Goal: Task Accomplishment & Management: Use online tool/utility

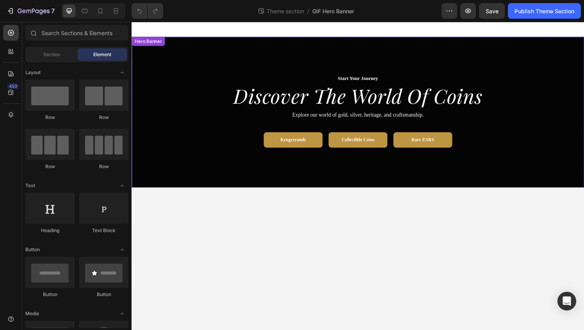
click at [298, 167] on div "Start Your Journey Text Block Icon List Row discover the world of coins Heading…" at bounding box center [365, 122] width 456 height 92
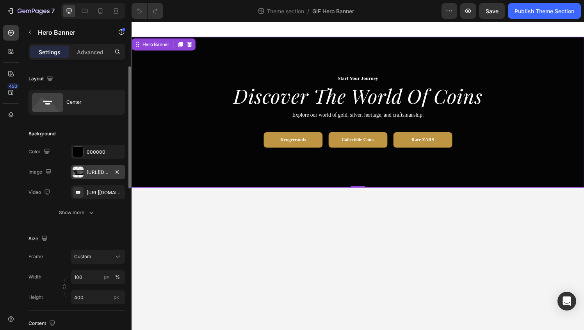
click at [78, 174] on div at bounding box center [78, 172] width 11 height 11
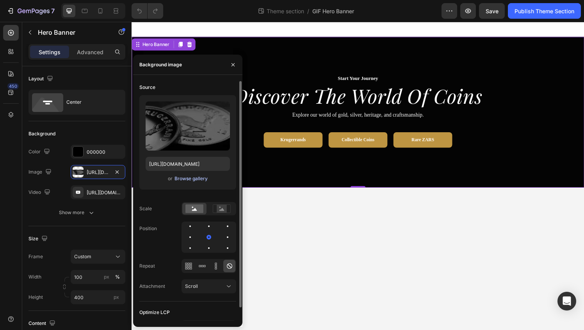
click at [181, 176] on div "Browse gallery" at bounding box center [190, 178] width 33 height 7
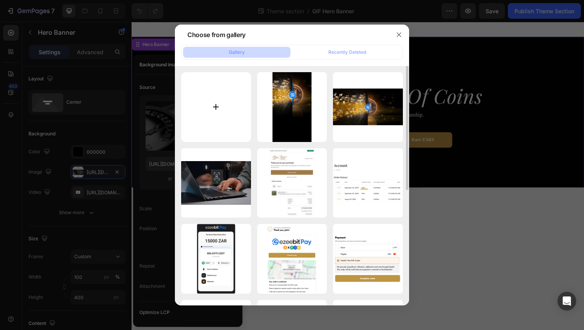
click at [215, 110] on input "file" at bounding box center [216, 107] width 70 height 70
type input "C:\fakepath\Scoin-Pop-Up-Banner.gif"
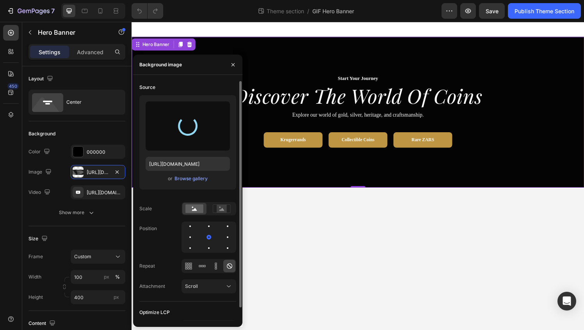
type input "[URL][DOMAIN_NAME]"
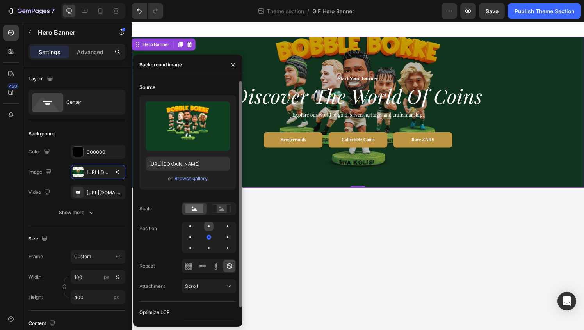
click at [209, 228] on div at bounding box center [208, 226] width 9 height 9
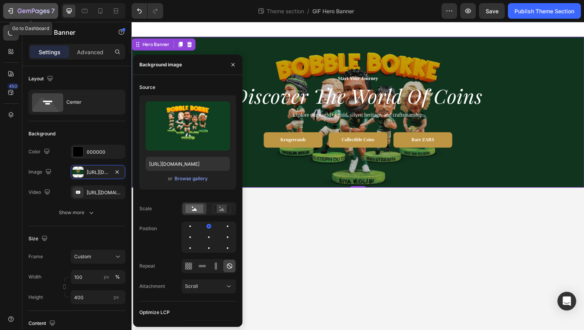
click at [11, 9] on icon "button" at bounding box center [11, 11] width 8 height 8
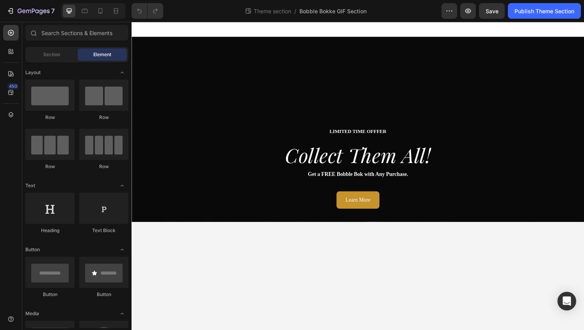
click at [239, 198] on div "Learn More Button" at bounding box center [365, 206] width 468 height 18
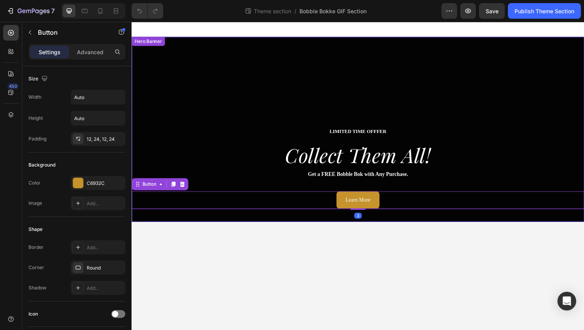
click at [157, 107] on div "Overlay" at bounding box center [365, 133] width 468 height 192
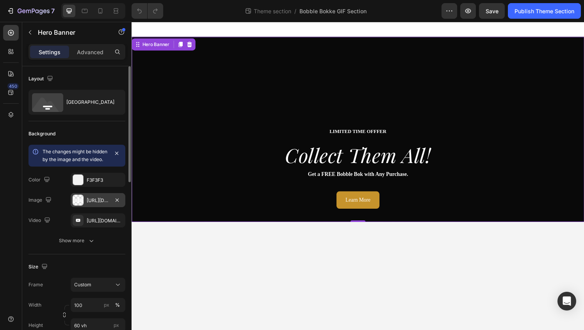
click at [87, 204] on div "https://ucarecdn.com/159f5369-05c4-4954-b379-3b3b8f1431f1/-/format/auto/-/previ…" at bounding box center [98, 200] width 23 height 7
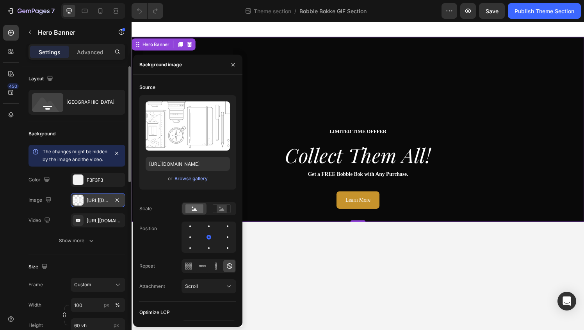
click at [87, 204] on div "https://ucarecdn.com/159f5369-05c4-4954-b379-3b3b8f1431f1/-/format/auto/-/previ…" at bounding box center [98, 200] width 23 height 7
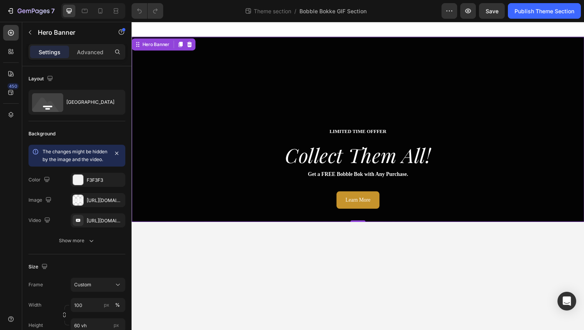
click at [224, 96] on div "Overlay" at bounding box center [365, 133] width 468 height 192
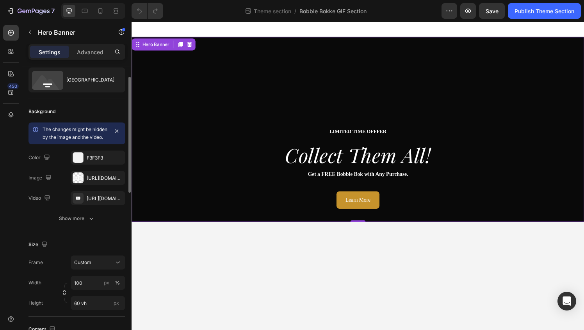
scroll to position [25, 0]
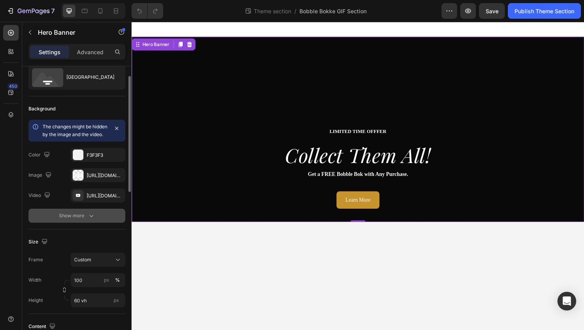
click at [82, 220] on div "Show more" at bounding box center [77, 216] width 36 height 8
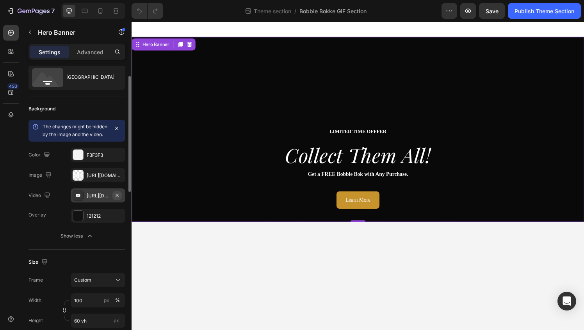
click at [120, 199] on icon "button" at bounding box center [117, 195] width 6 height 6
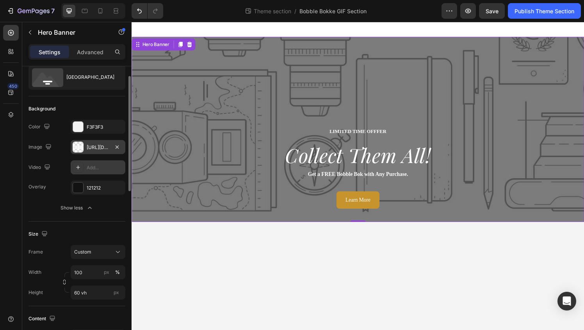
click at [82, 149] on div at bounding box center [78, 147] width 11 height 11
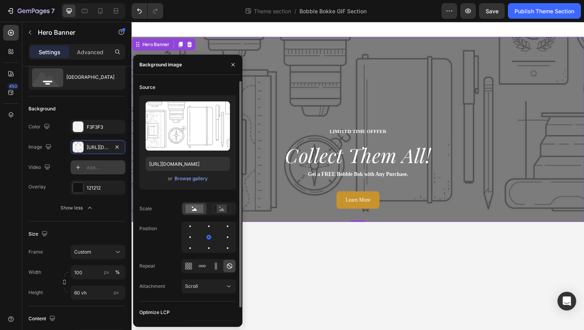
click at [184, 183] on div "Upload Image https://ucarecdn.com/159f5369-05c4-4954-b379-3b3b8f1431f1/-/format…" at bounding box center [187, 142] width 97 height 94
click at [190, 177] on div "Browse gallery" at bounding box center [190, 178] width 33 height 7
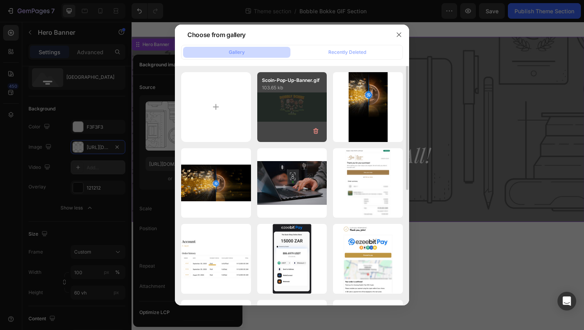
click at [298, 126] on div "Scoin-Pop-Up-Banner.gif 103.65 kb" at bounding box center [292, 107] width 70 height 70
type input "[URL][DOMAIN_NAME]"
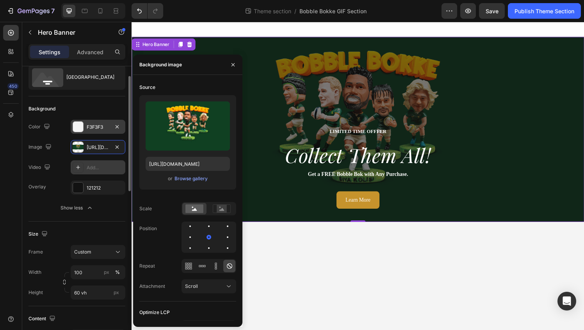
click at [77, 127] on div at bounding box center [78, 127] width 10 height 10
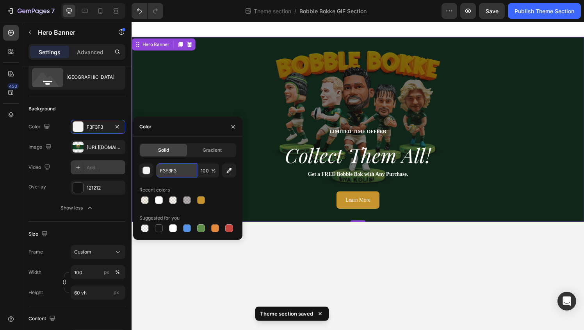
click at [177, 169] on input "F3F3F3" at bounding box center [176, 170] width 41 height 14
paste input "104022"
type input "104022"
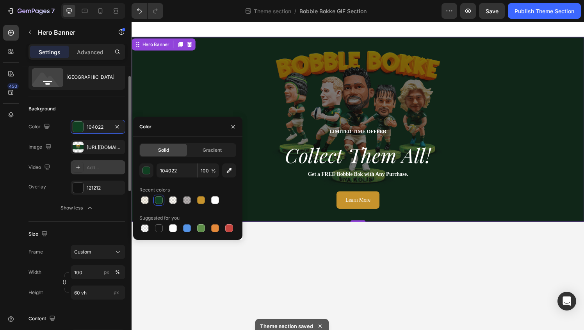
click at [102, 109] on div "Background" at bounding box center [76, 109] width 97 height 12
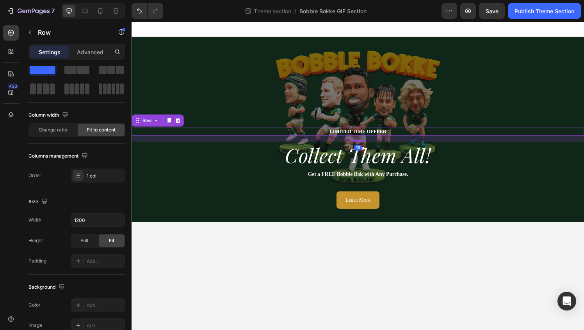
click at [396, 137] on div "LIMITED TIME OFFFER Text Block Icon List Row 16" at bounding box center [365, 135] width 468 height 8
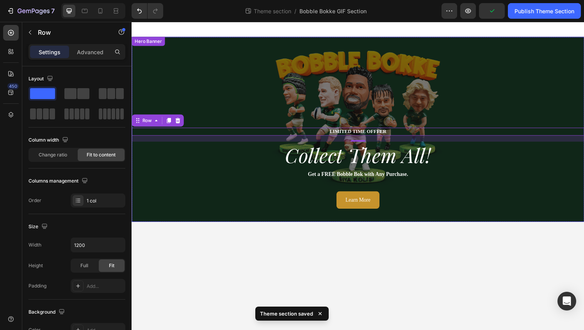
click at [300, 193] on div "LIMITED TIME OFFFER Text Block Icon List Row 16 collect them all! Heading Get a…" at bounding box center [365, 173] width 468 height 85
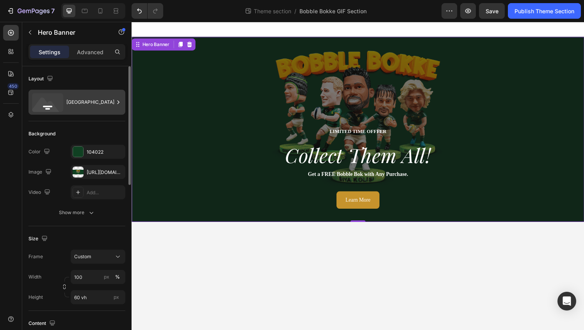
click at [70, 108] on div "Bottom center" at bounding box center [90, 102] width 48 height 18
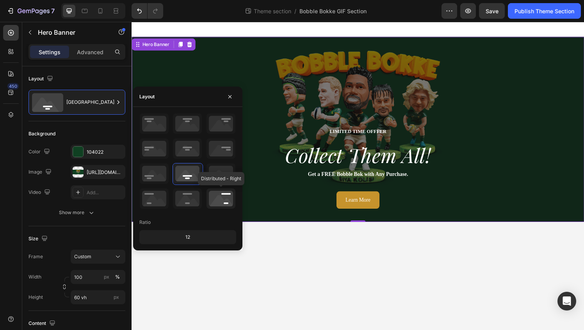
click at [224, 199] on icon at bounding box center [220, 198] width 29 height 20
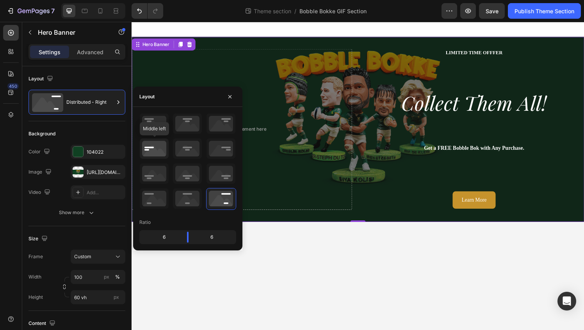
click at [153, 141] on icon at bounding box center [154, 148] width 29 height 20
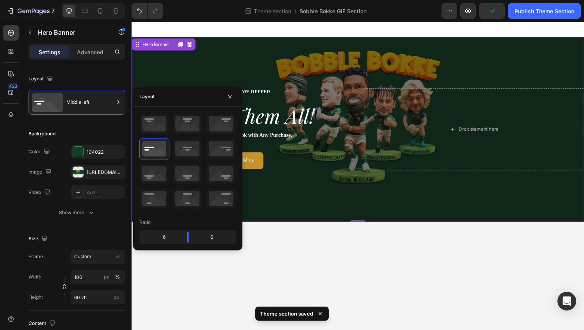
click at [349, 179] on div "LIMITED TIME OFFFER Text Block Icon List Row collect them all! Heading Get a FR…" at bounding box center [365, 133] width 468 height 110
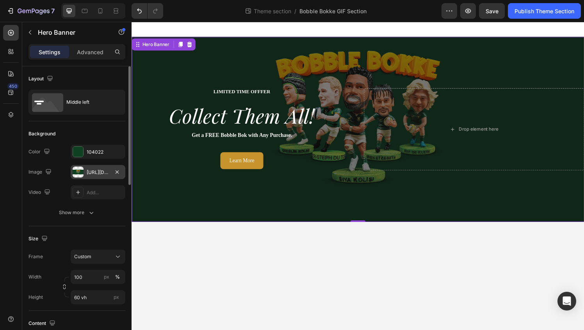
click at [98, 171] on div "[URL][DOMAIN_NAME]" at bounding box center [98, 172] width 23 height 7
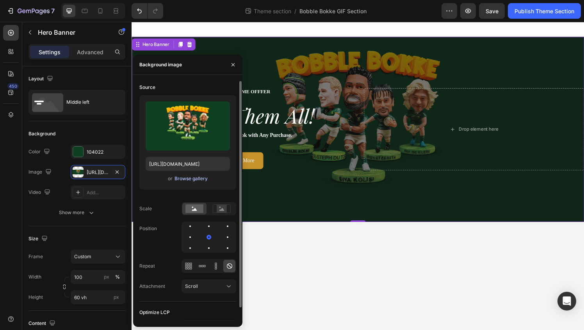
click at [179, 177] on div "Browse gallery" at bounding box center [190, 178] width 33 height 7
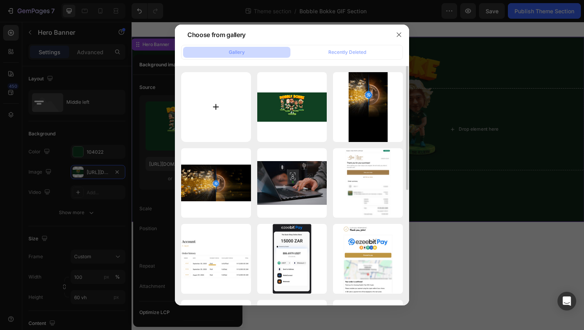
click at [217, 109] on input "file" at bounding box center [216, 107] width 70 height 70
type input "C:\fakepath\Scoin-Pop-Up-Banner_2.gif"
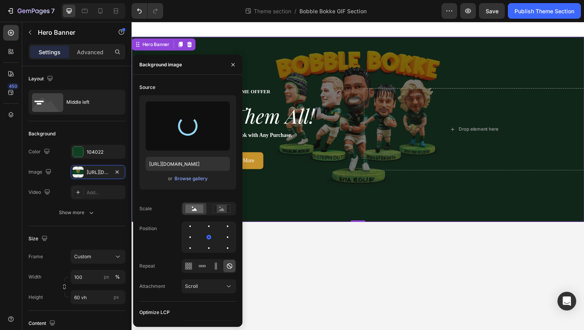
type input "https://cdn.shopify.com/s/files/1/0089/8593/5919/files/gempages_463936923677819…"
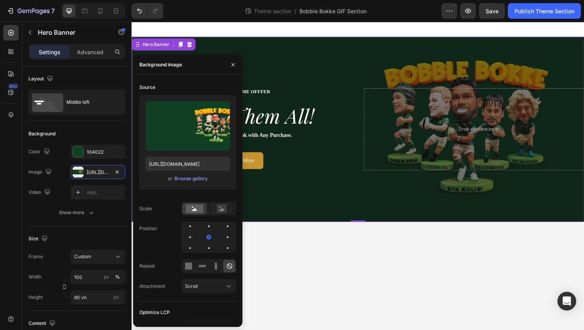
click at [311, 306] on body "LIMITED TIME OFFFER Text Block Icon List Row collect them all! Heading Get a FR…" at bounding box center [365, 181] width 468 height 319
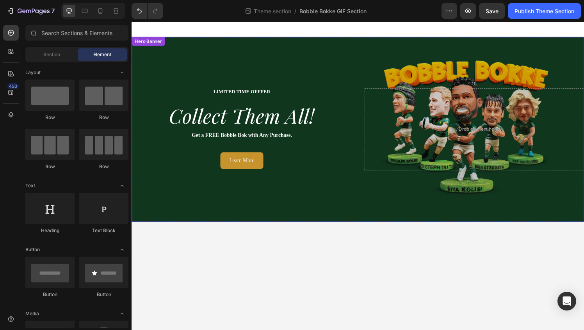
click at [278, 221] on div "Overlay" at bounding box center [365, 133] width 468 height 192
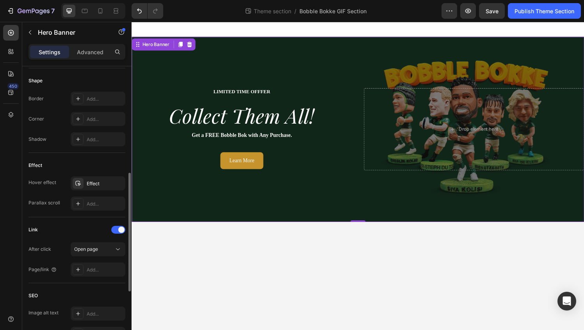
scroll to position [329, 0]
click at [88, 181] on div "Effect" at bounding box center [98, 182] width 23 height 7
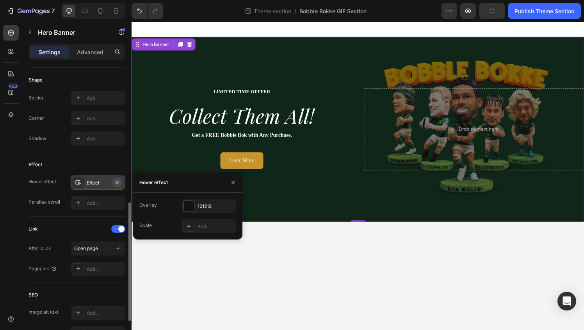
click at [120, 182] on icon "button" at bounding box center [117, 182] width 6 height 6
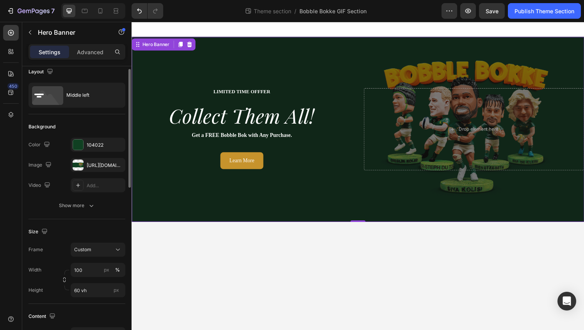
scroll to position [0, 0]
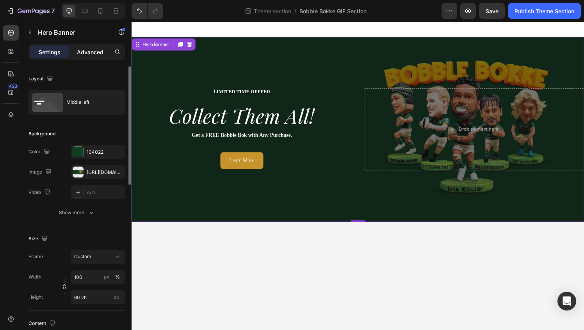
click at [90, 56] on div "Advanced" at bounding box center [90, 52] width 39 height 12
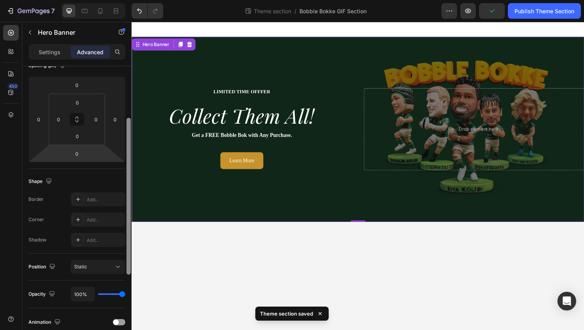
scroll to position [96, 0]
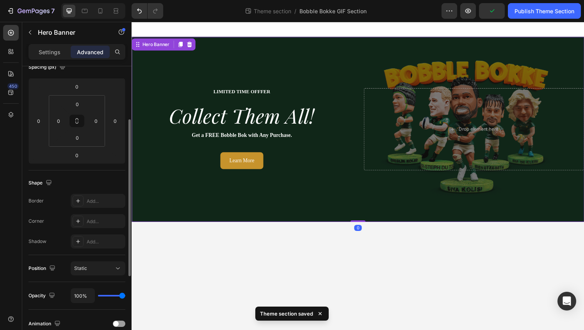
click at [198, 205] on div "Overlay" at bounding box center [365, 133] width 468 height 192
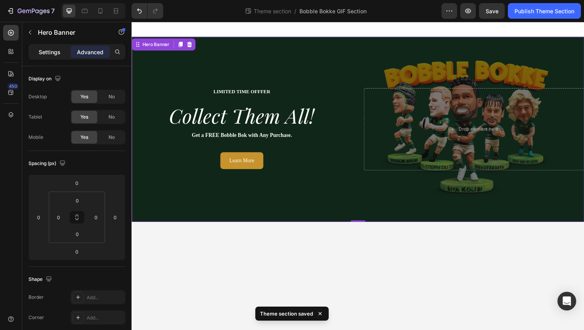
click at [47, 51] on p "Settings" at bounding box center [50, 52] width 22 height 8
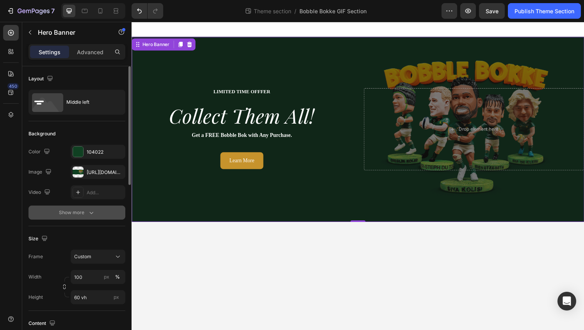
click at [81, 208] on button "Show more" at bounding box center [76, 213] width 97 height 14
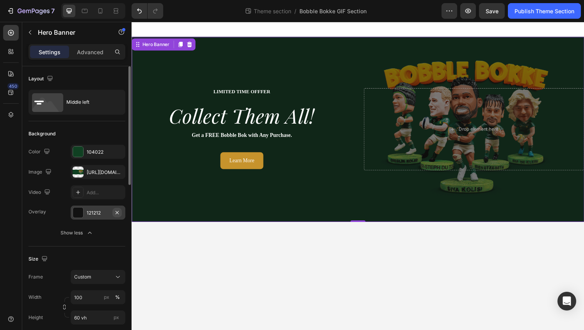
click at [117, 212] on icon "button" at bounding box center [116, 212] width 3 height 3
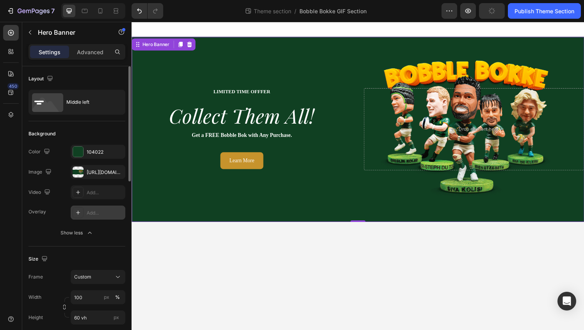
click at [280, 218] on div "Overlay" at bounding box center [365, 133] width 468 height 192
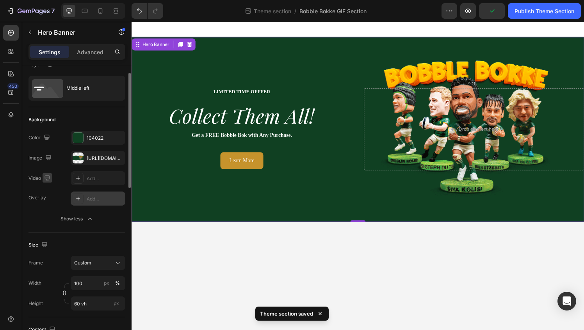
scroll to position [15, 0]
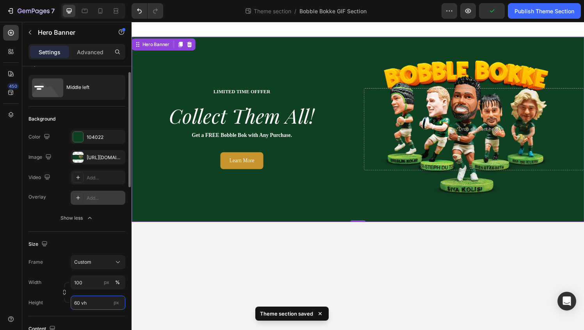
click at [89, 305] on input "60 vh" at bounding box center [98, 303] width 55 height 14
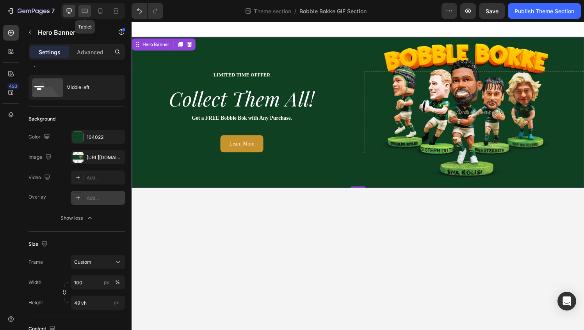
click at [80, 13] on div at bounding box center [84, 11] width 12 height 12
type input "60 vh"
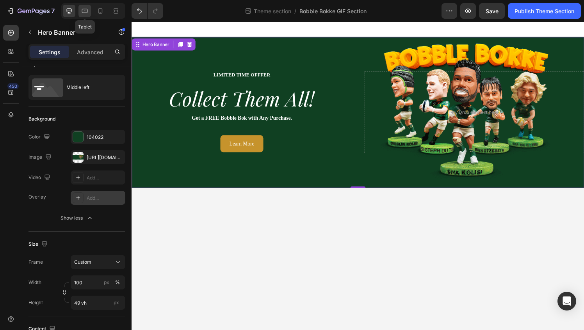
type input "100%"
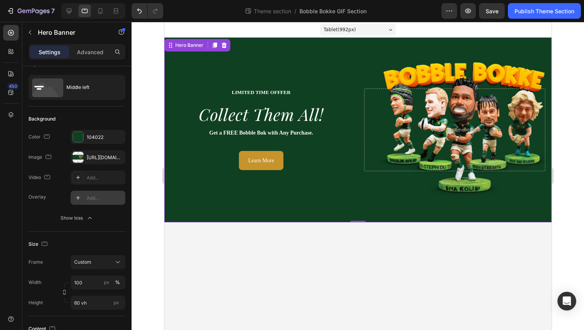
click at [218, 202] on div "Overlay" at bounding box center [357, 129] width 387 height 185
click at [76, 224] on button "Show less" at bounding box center [76, 218] width 97 height 14
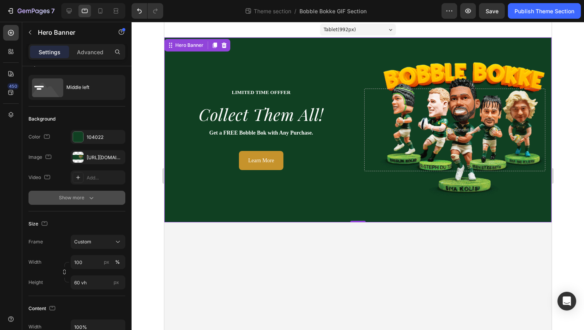
click at [78, 193] on button "Show more" at bounding box center [76, 198] width 97 height 14
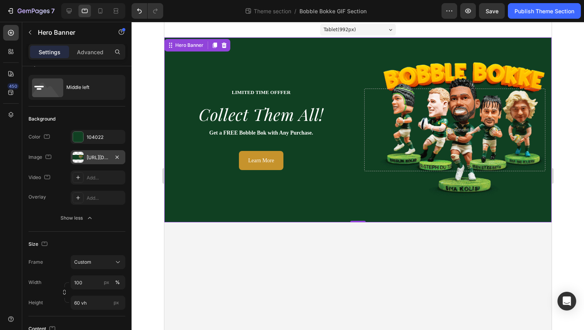
click at [94, 159] on div "https://cdn.shopify.com/s/files/1/0089/8593/5919/files/gempages_463936923677819…" at bounding box center [98, 157] width 23 height 7
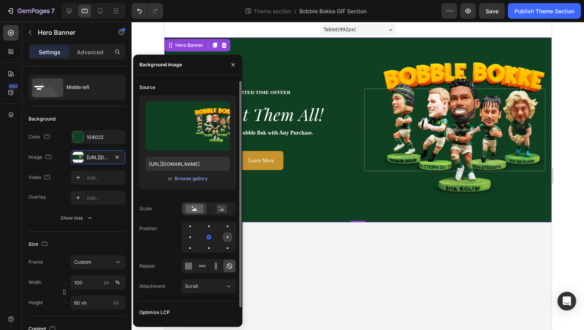
click at [224, 236] on div at bounding box center [227, 236] width 9 height 9
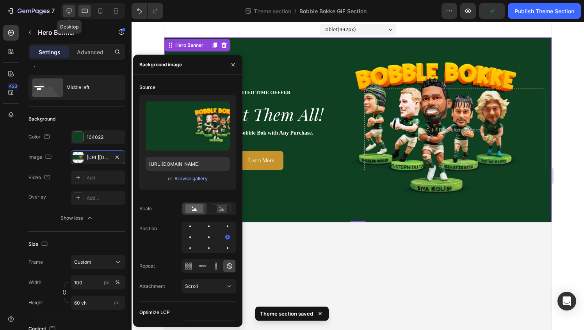
click at [66, 9] on icon at bounding box center [69, 11] width 8 height 8
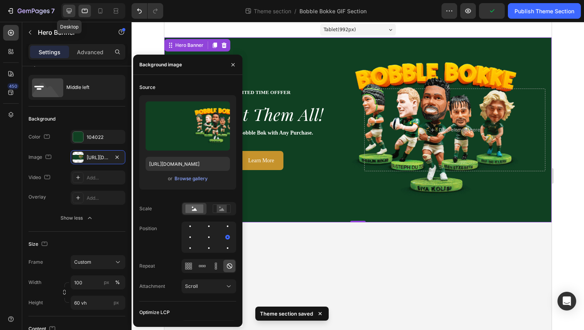
type input "49 vh"
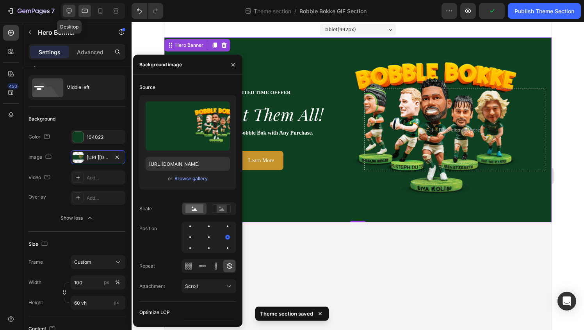
type input "1200"
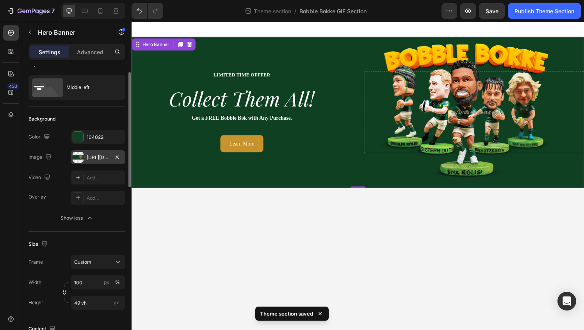
click at [99, 157] on div "https://cdn.shopify.com/s/files/1/0089/8593/5919/files/gempages_463936923677819…" at bounding box center [98, 157] width 23 height 7
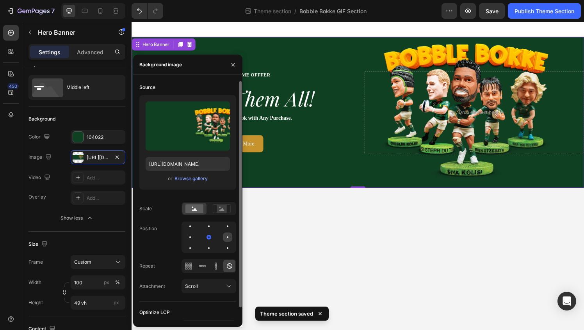
click at [226, 238] on div at bounding box center [227, 236] width 9 height 9
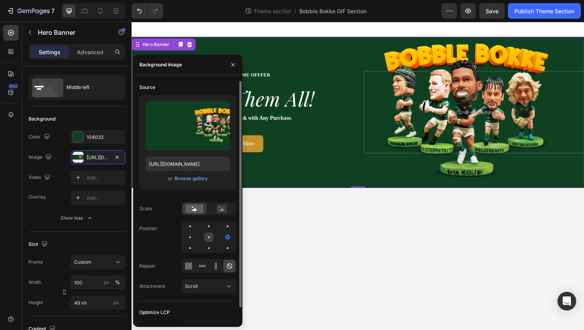
click at [213, 236] on div at bounding box center [208, 236] width 9 height 9
click at [85, 15] on div at bounding box center [84, 11] width 12 height 12
type input "60 vh"
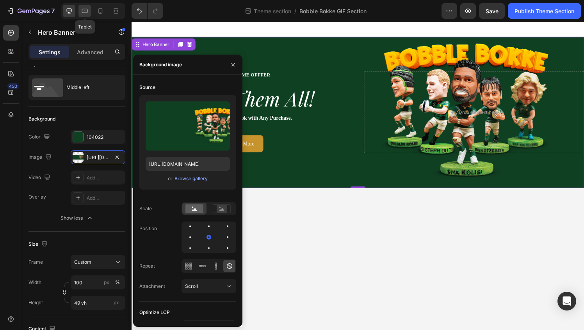
type input "100%"
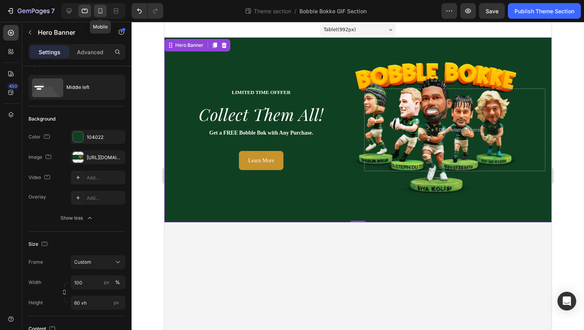
click at [99, 14] on icon at bounding box center [100, 11] width 8 height 8
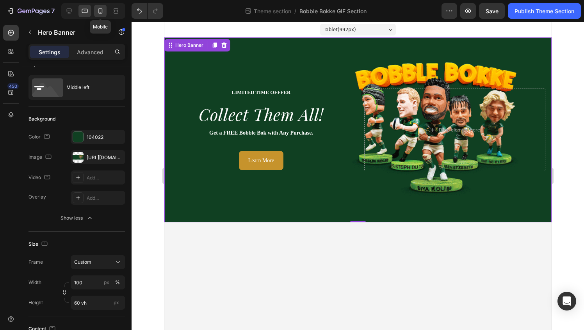
type input "500"
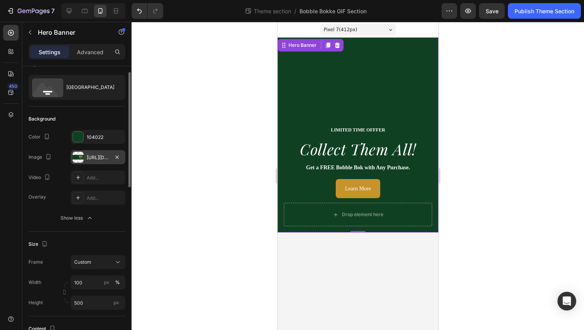
click at [80, 161] on div at bounding box center [78, 157] width 11 height 11
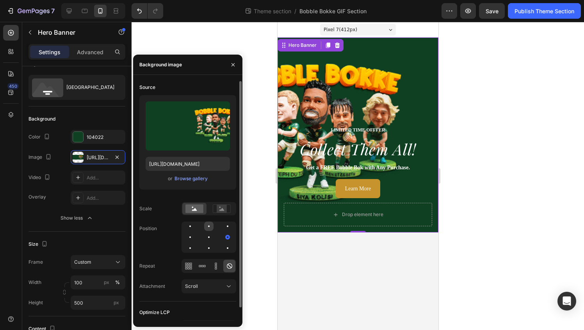
click at [208, 224] on div at bounding box center [208, 226] width 9 height 9
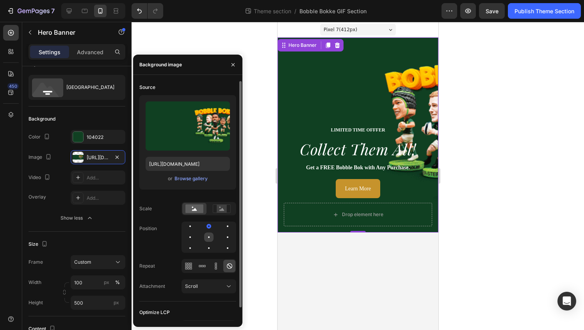
click at [209, 237] on div at bounding box center [208, 236] width 9 height 9
click at [208, 239] on div at bounding box center [208, 236] width 9 height 9
click at [195, 237] on div at bounding box center [208, 237] width 55 height 31
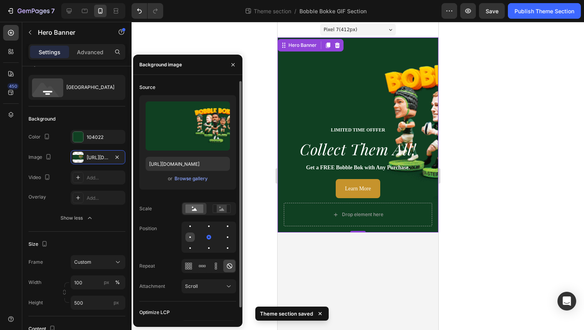
click at [190, 237] on div at bounding box center [190, 237] width 2 height 2
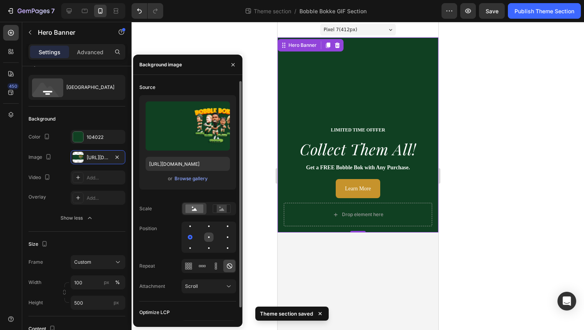
click at [205, 237] on div at bounding box center [208, 236] width 9 height 9
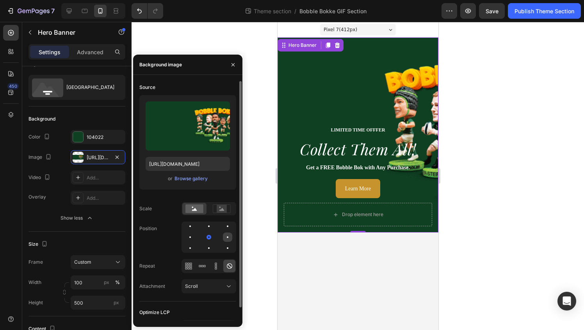
click at [228, 237] on div at bounding box center [227, 236] width 9 height 9
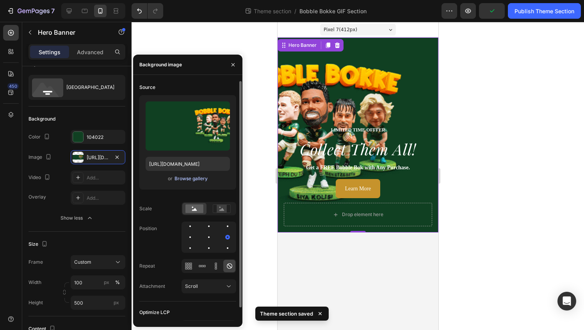
click at [189, 179] on div "Browse gallery" at bounding box center [190, 178] width 33 height 7
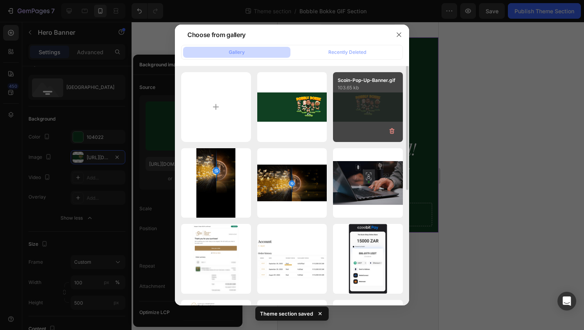
click at [358, 119] on div "Scoin-Pop-Up-Banner.gif 103.65 kb" at bounding box center [368, 107] width 70 height 70
type input "[URL][DOMAIN_NAME]"
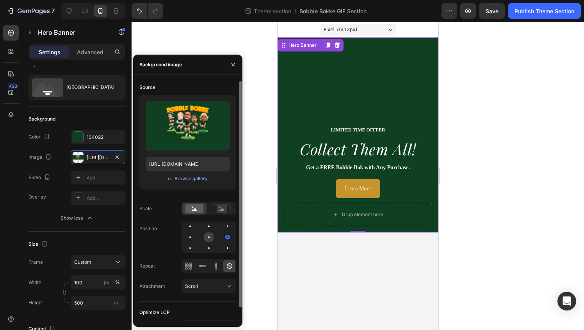
click at [207, 236] on div at bounding box center [208, 236] width 9 height 9
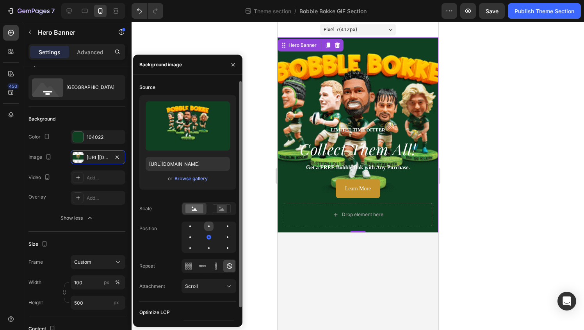
click at [209, 227] on div at bounding box center [208, 226] width 9 height 9
click at [224, 205] on rect at bounding box center [221, 209] width 10 height 8
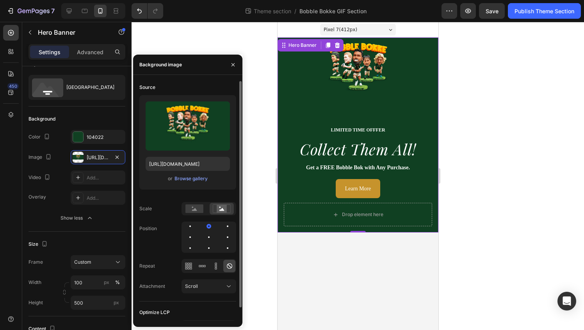
click at [196, 218] on div "Source Upload Image https://cdn.shopify.com/s/files/1/0089/8593/5919/files/gemp…" at bounding box center [187, 191] width 97 height 220
click at [196, 211] on rect at bounding box center [194, 208] width 18 height 9
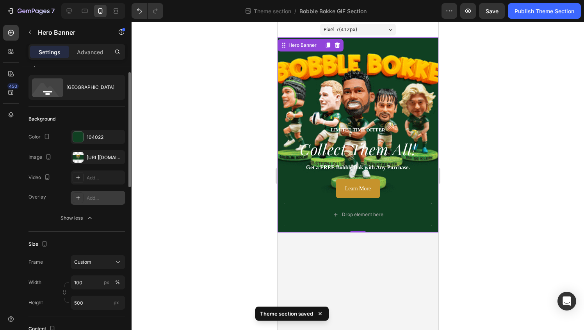
click at [78, 196] on icon at bounding box center [78, 198] width 6 height 6
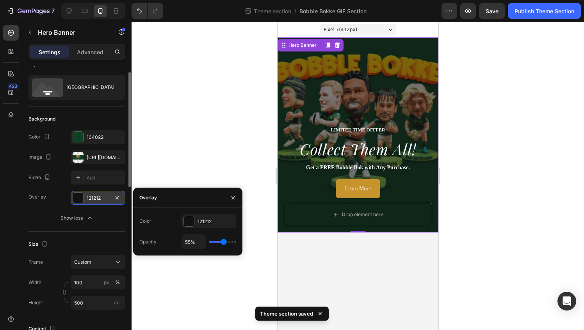
type input "52%"
type input "52"
type input "49%"
type input "49"
type input "48%"
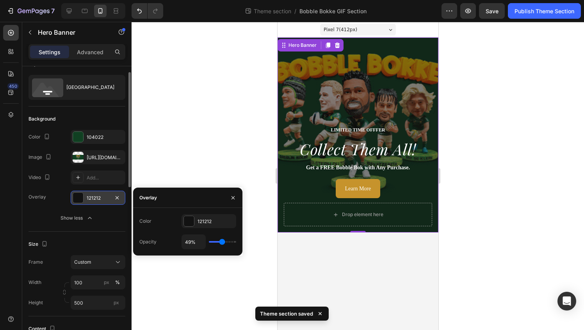
type input "48"
type input "46%"
type input "46"
type input "44%"
type input "44"
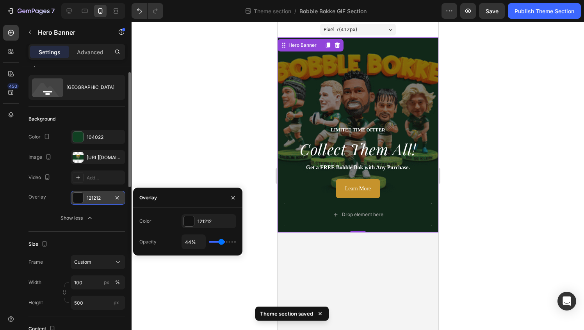
type input "43%"
type input "43"
type input "42%"
type input "42"
type input "41%"
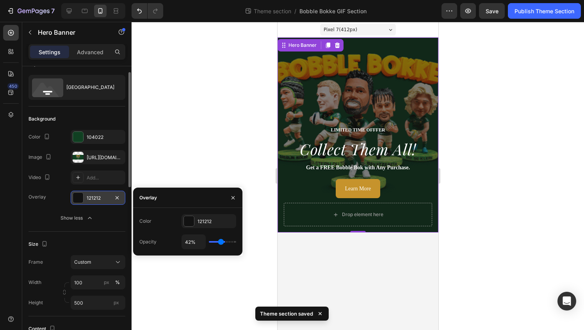
type input "41"
type input "40%"
type input "40"
type input "38%"
type input "38"
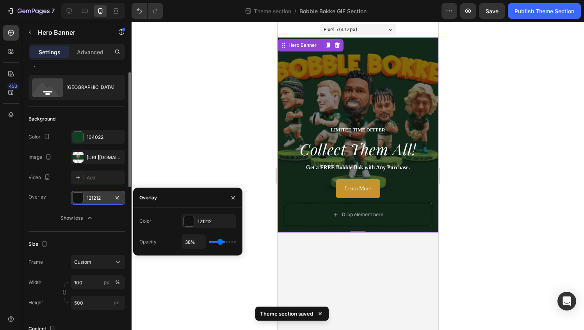
type input "37%"
type input "37"
type input "36%"
type input "36"
type input "35%"
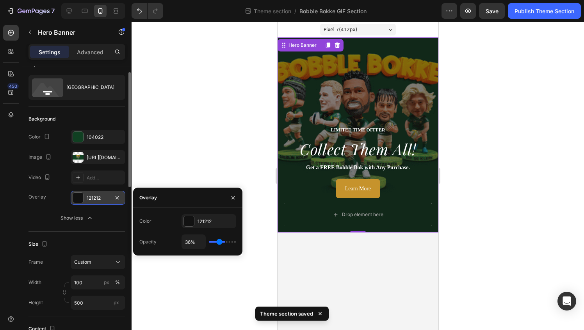
type input "35"
type input "33%"
type input "33"
type input "32%"
type input "32"
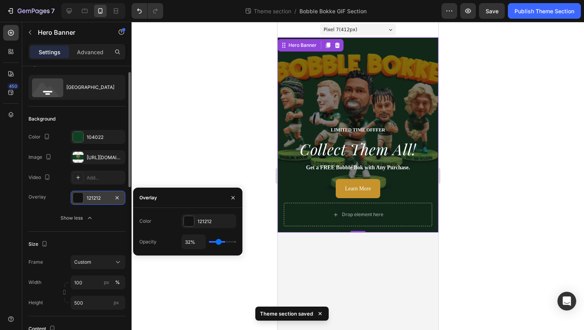
type input "31%"
type input "31"
type input "29%"
type input "29"
type input "28%"
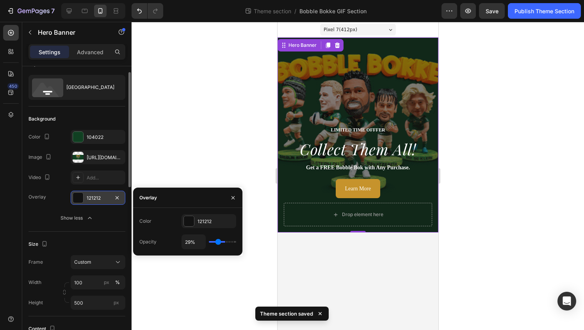
type input "28"
type input "27%"
type input "27"
type input "26%"
type input "26"
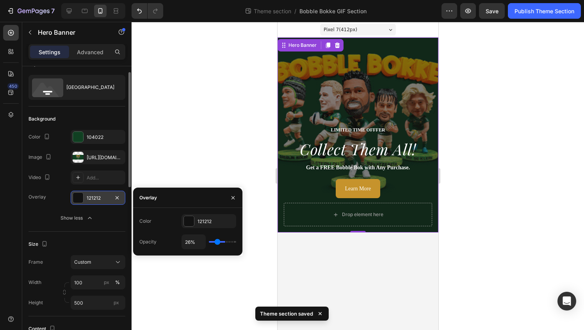
type input "25%"
type input "25"
type input "24%"
type input "24"
type input "23%"
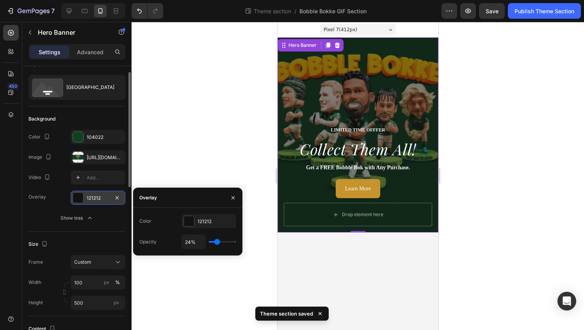
type input "23"
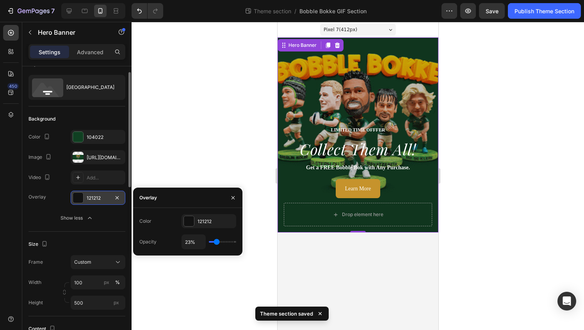
type input "21%"
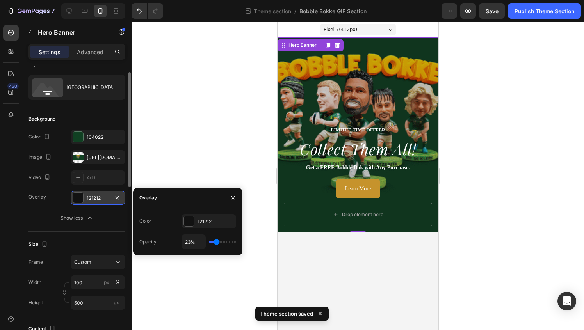
type input "21"
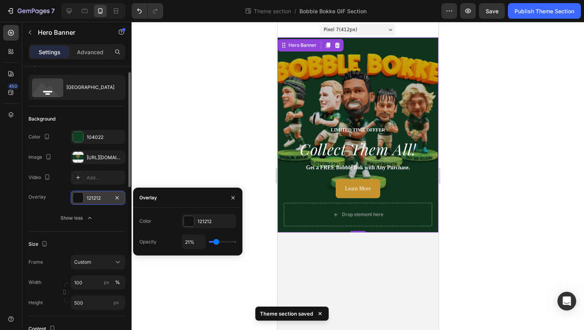
type input "20%"
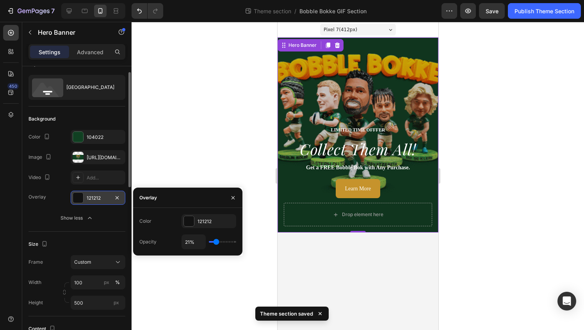
type input "20"
type input "18%"
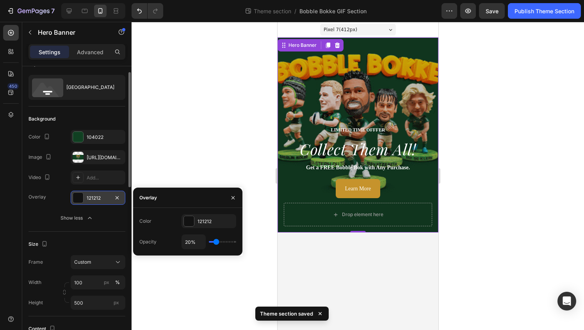
type input "18"
type input "16%"
type input "16"
type input "15%"
type input "15"
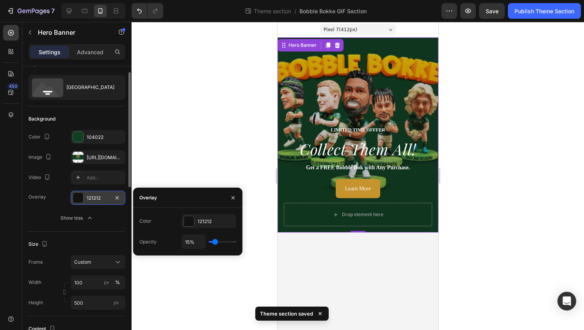
type input "13%"
type input "13"
type input "11%"
type input "11"
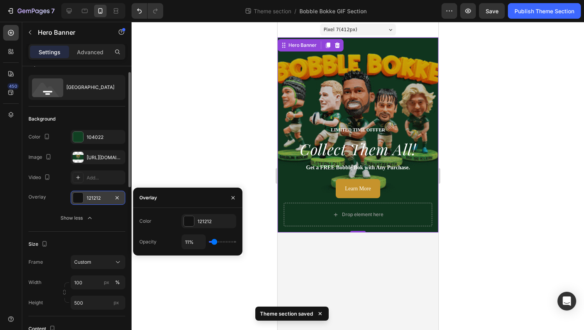
type input "10%"
type input "10"
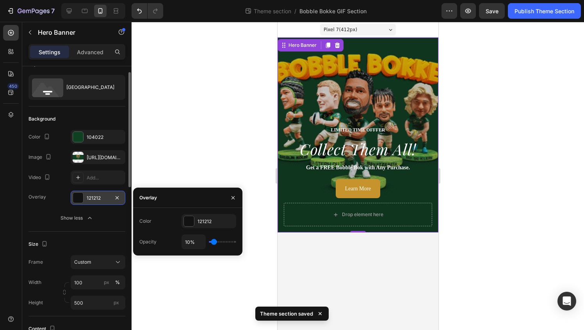
type input "9%"
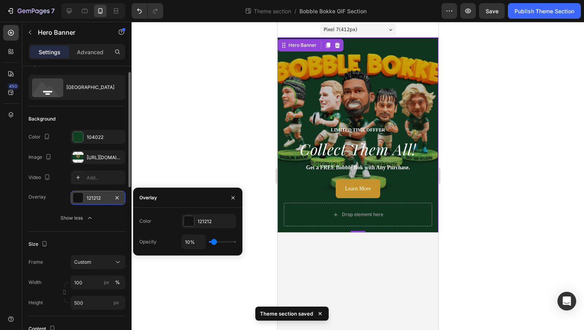
type input "9"
type input "8%"
type input "8"
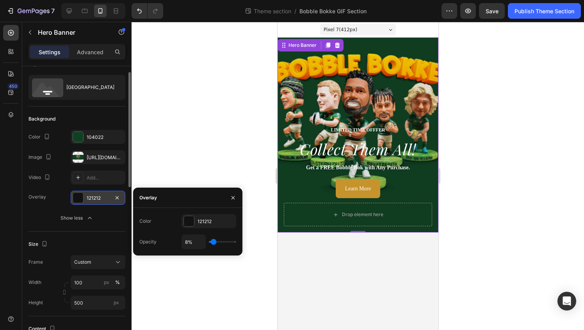
type input "10%"
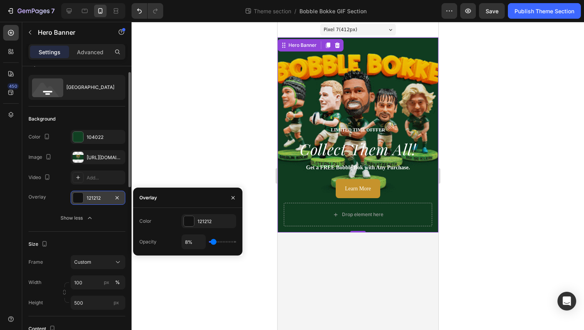
type input "10"
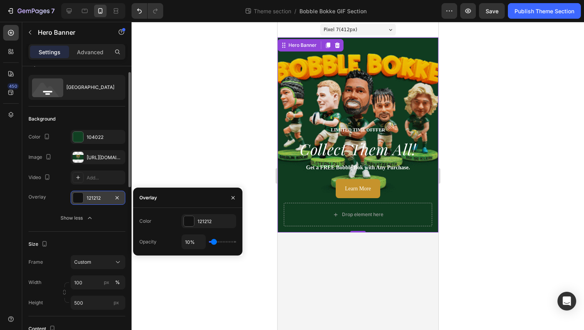
type input "11%"
type input "11"
type input "14%"
type input "14"
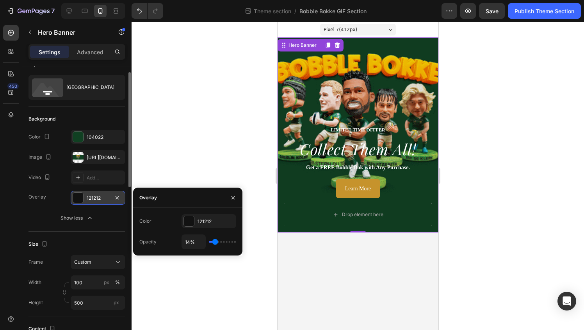
type input "15%"
type input "15"
type input "17%"
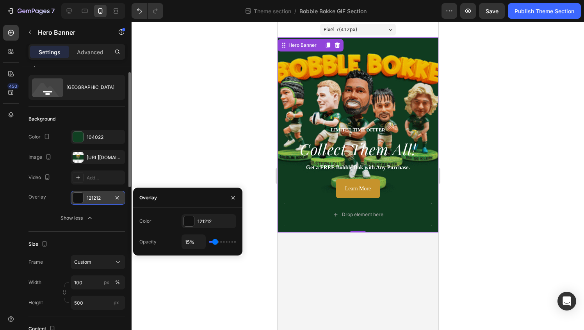
type input "17"
type input "18%"
type input "18"
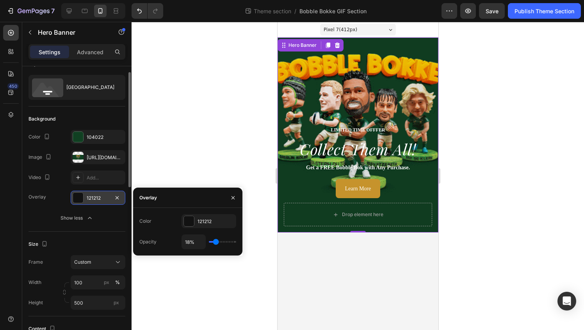
type input "19%"
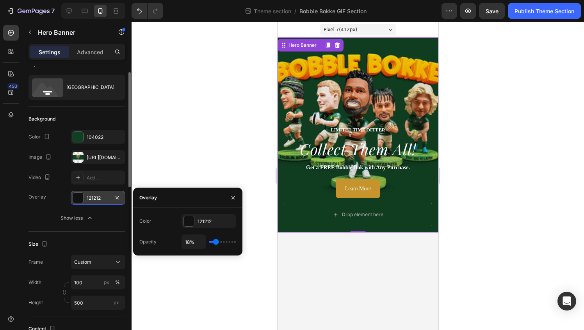
type input "19"
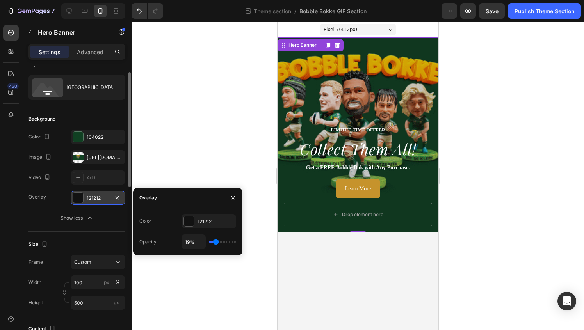
type input "21%"
type input "21"
type input "22%"
type input "22"
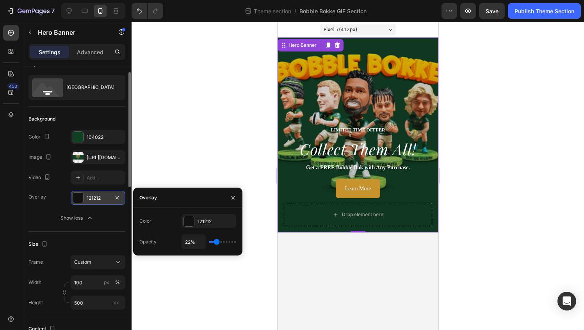
type input "23%"
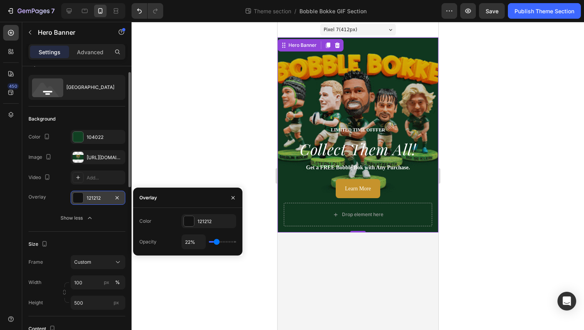
type input "23"
type input "24%"
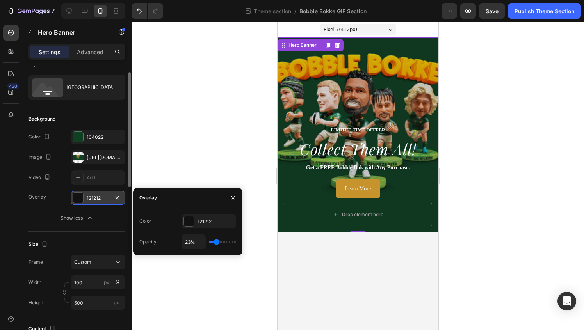
type input "24"
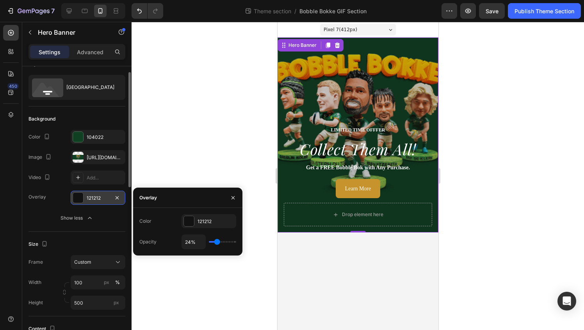
type input "25%"
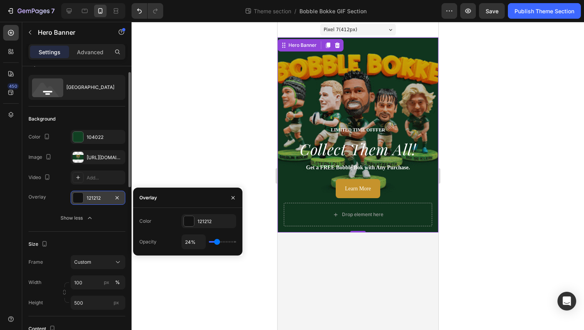
type input "25"
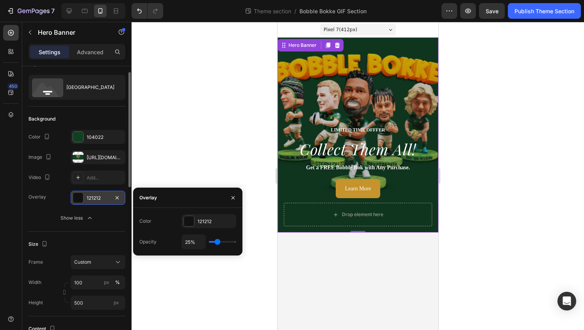
type input "26%"
type input "26"
type input "27%"
type input "27"
type input "28%"
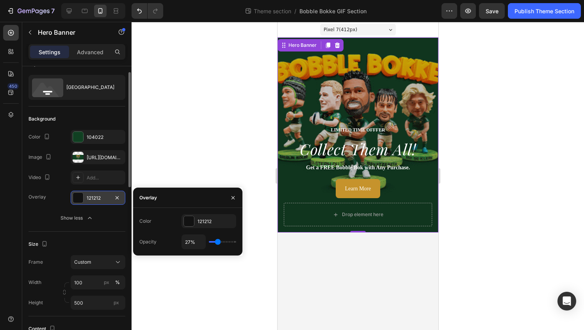
type input "28"
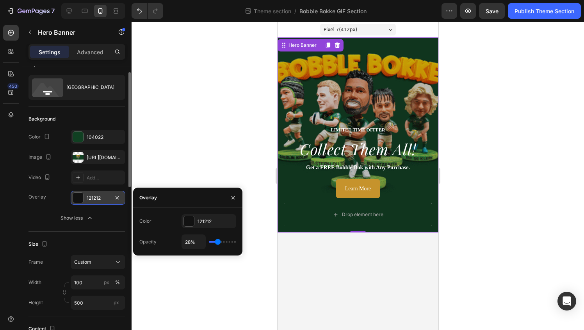
type input "29%"
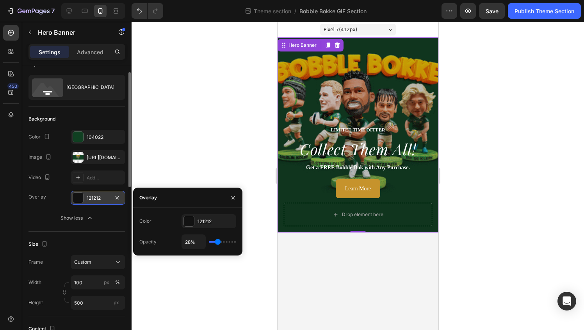
type input "29"
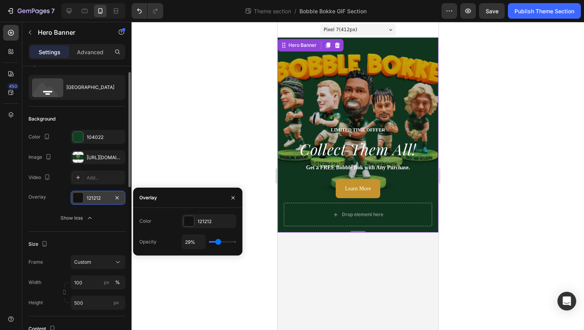
type input "30%"
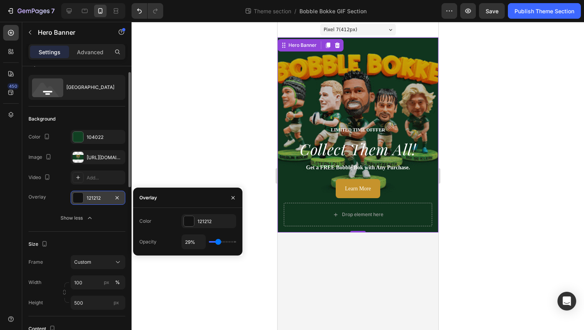
type input "30"
type input "32%"
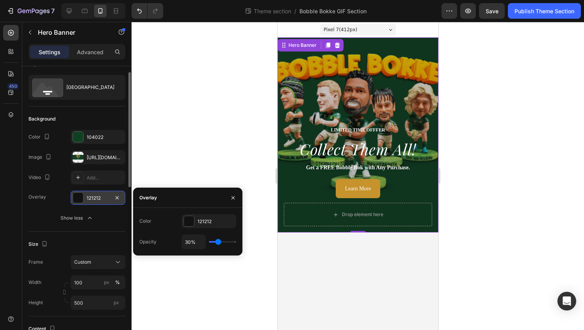
type input "32"
type input "34%"
type input "34"
type input "36%"
type input "36"
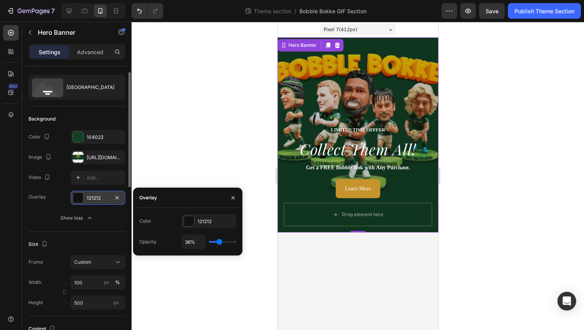
type input "37%"
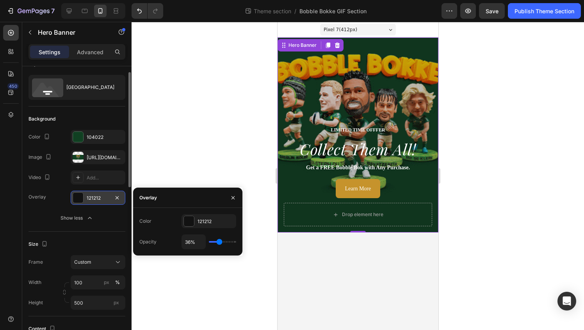
type input "37"
type input "38%"
type input "38"
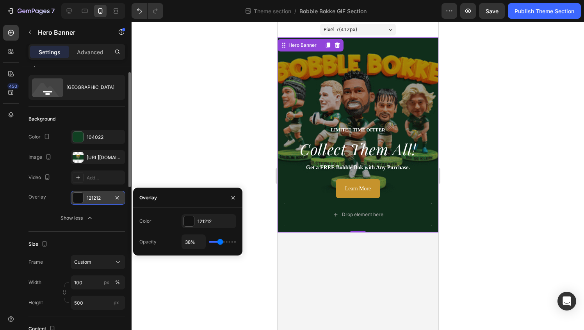
type input "39%"
type input "39"
type input "40%"
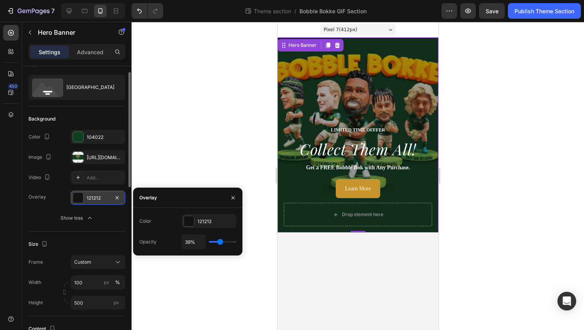
type input "40"
type input "39%"
type input "39"
type input "38%"
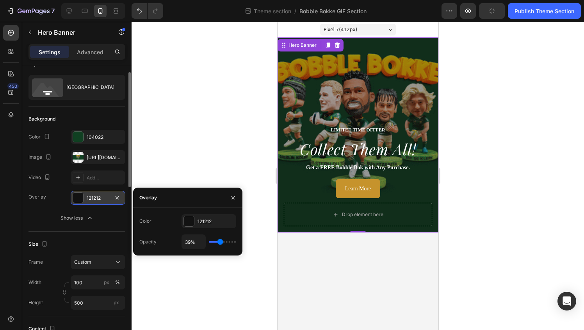
type input "38"
type input "37%"
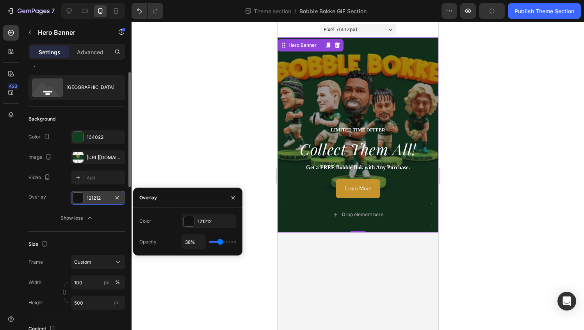
type input "37"
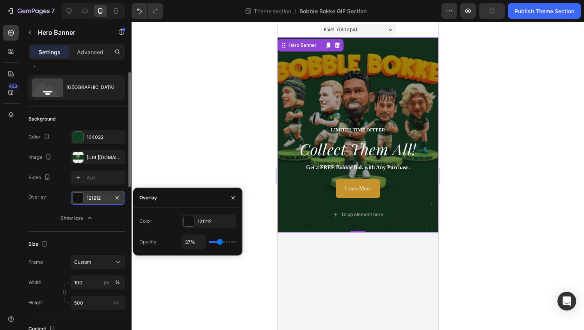
type input "36%"
type input "36"
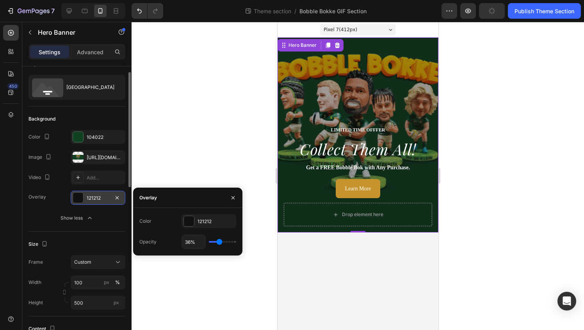
type input "35%"
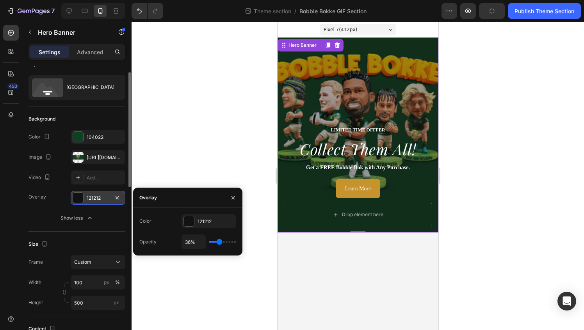
type input "35"
type input "34%"
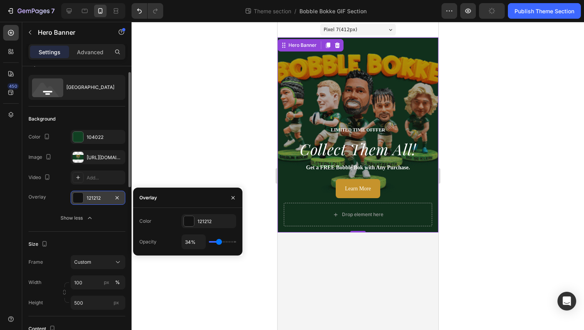
drag, startPoint x: 223, startPoint y: 241, endPoint x: 219, endPoint y: 241, distance: 3.9
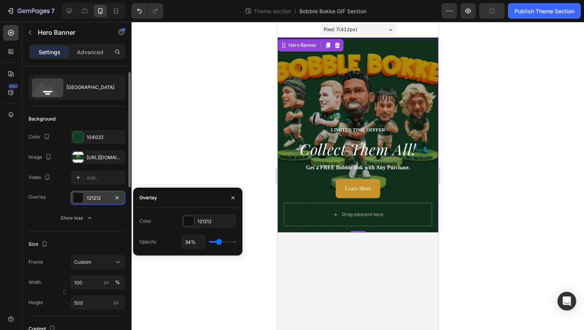
type input "34"
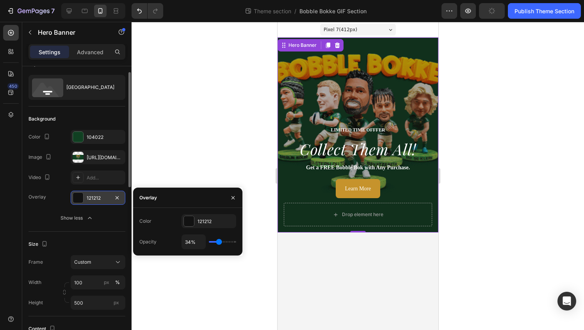
click at [219, 241] on input "range" at bounding box center [222, 242] width 27 height 2
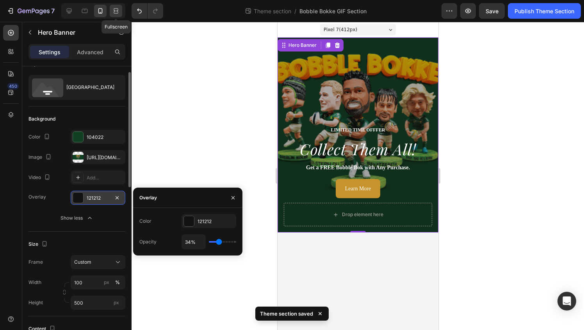
click at [117, 9] on icon at bounding box center [116, 9] width 5 height 2
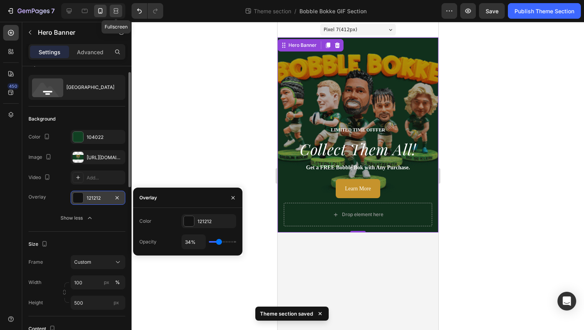
type input "49 vh"
type input "1200"
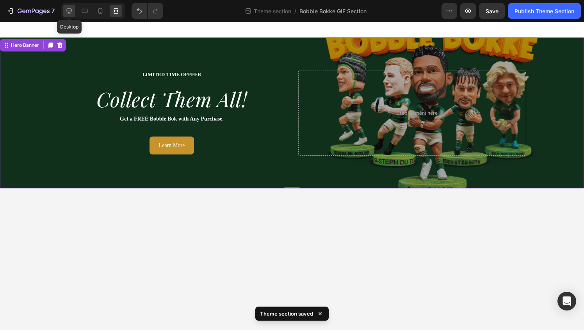
click at [73, 10] on div at bounding box center [69, 11] width 12 height 12
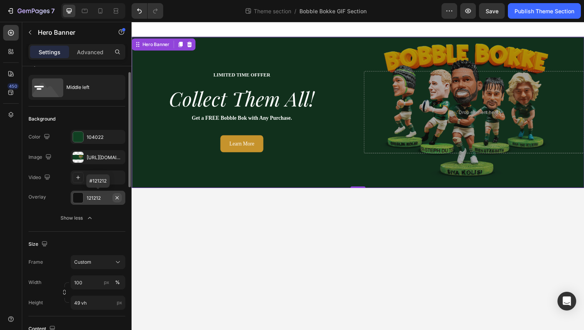
click at [119, 198] on icon "button" at bounding box center [117, 198] width 6 height 6
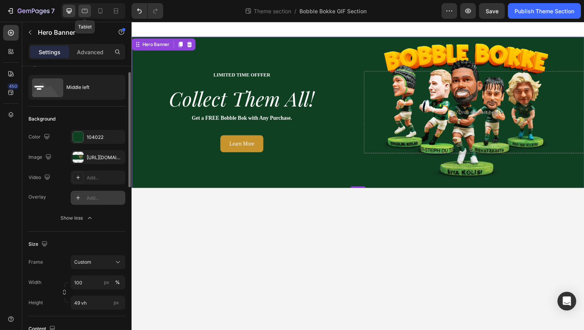
click at [85, 5] on div at bounding box center [84, 11] width 12 height 12
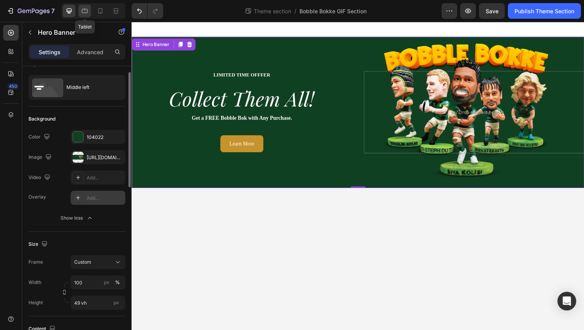
type input "60 vh"
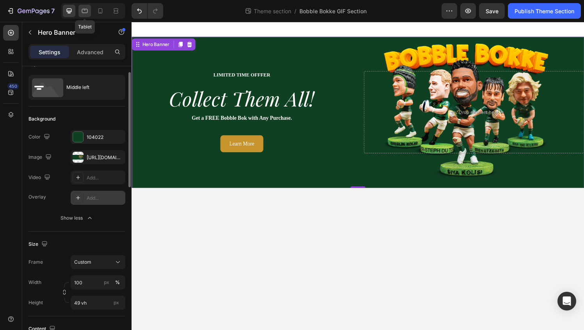
type input "100%"
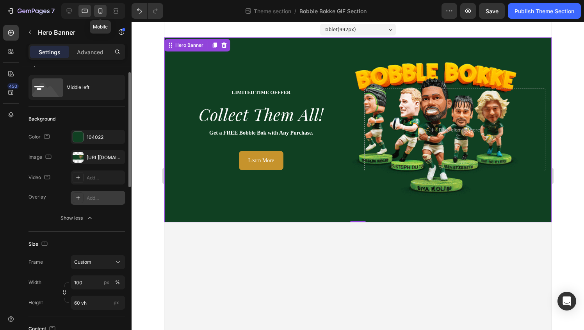
click at [101, 11] on icon at bounding box center [100, 11] width 8 height 8
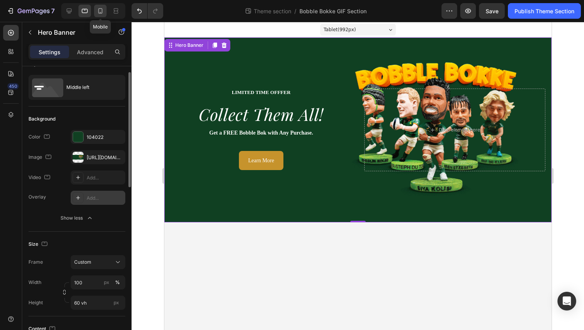
type input "500"
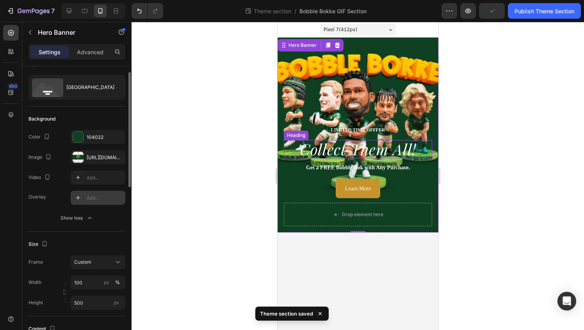
click at [357, 151] on h2 "collect them all!" at bounding box center [357, 149] width 148 height 18
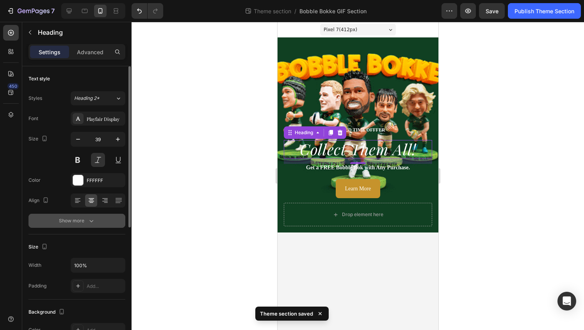
click at [69, 225] on button "Show more" at bounding box center [76, 221] width 97 height 14
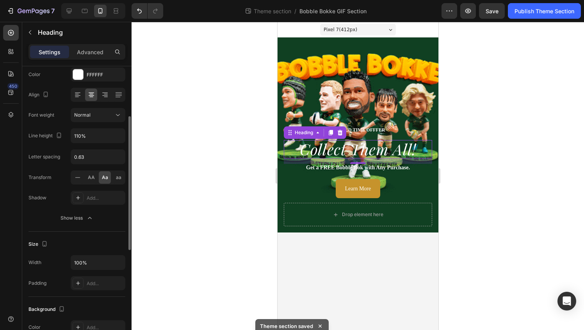
scroll to position [106, 0]
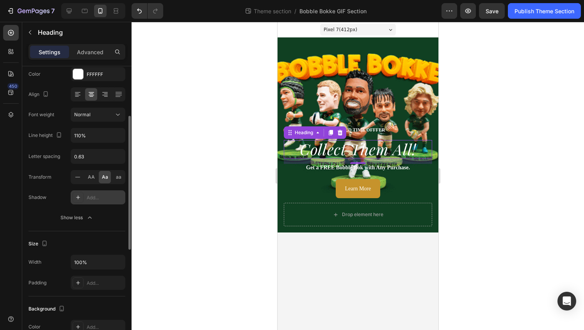
click at [81, 198] on div at bounding box center [78, 197] width 11 height 11
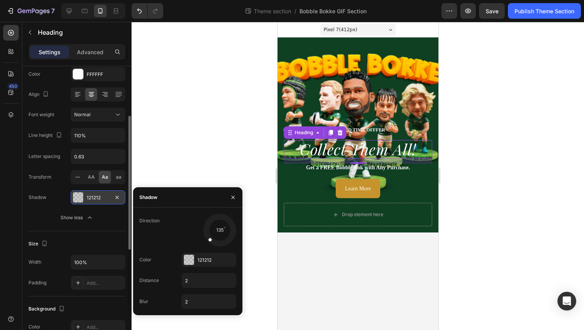
click at [54, 198] on div "Shadow 121212" at bounding box center [76, 197] width 97 height 14
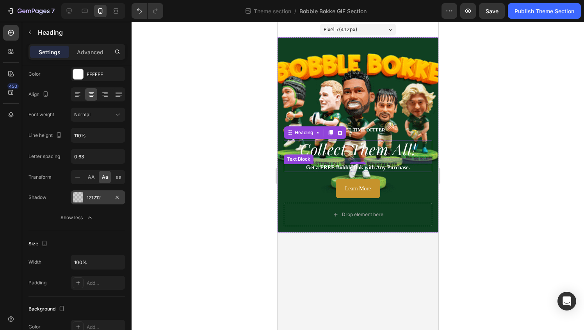
click at [387, 165] on strong "Get a FREE Bobble Bok with Any Purchase." at bounding box center [357, 168] width 104 height 6
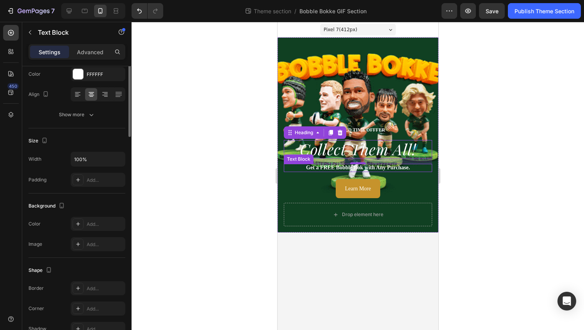
scroll to position [0, 0]
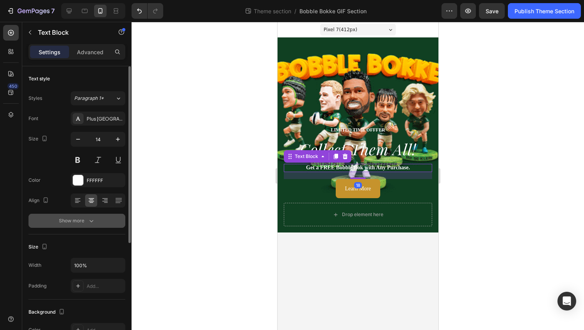
click at [71, 223] on div "Show more" at bounding box center [77, 221] width 36 height 8
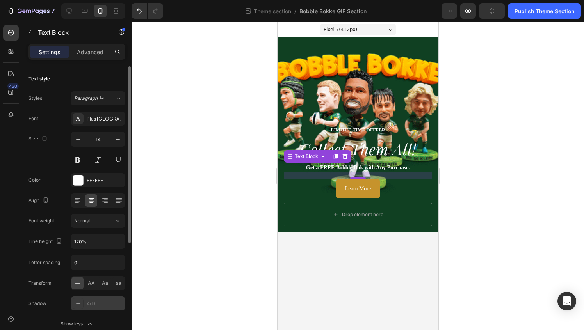
click at [80, 305] on icon at bounding box center [78, 303] width 6 height 6
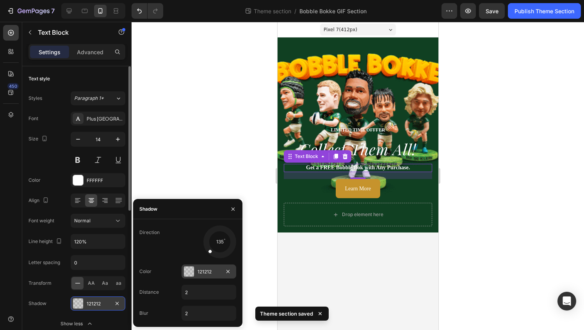
click at [200, 273] on div "121212" at bounding box center [208, 271] width 23 height 7
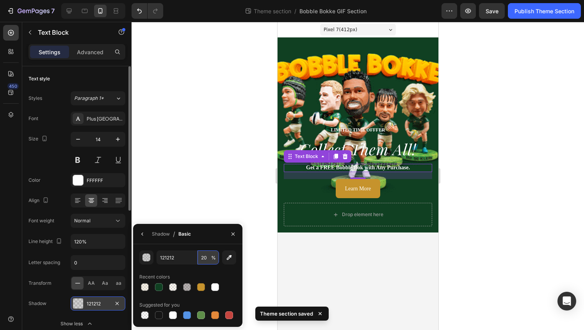
click at [208, 260] on input "20" at bounding box center [207, 257] width 21 height 14
type input "40"
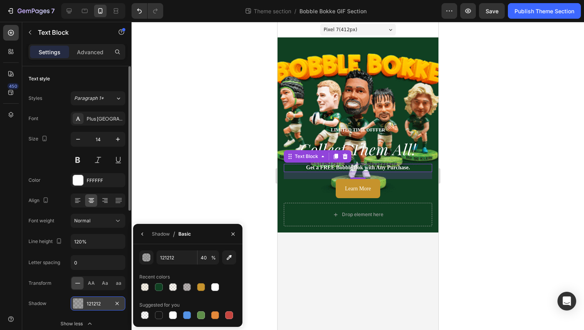
click at [37, 236] on div "Line height" at bounding box center [45, 241] width 35 height 12
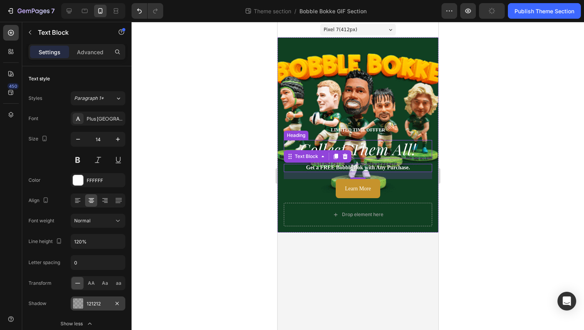
click at [396, 152] on h2 "collect them all!" at bounding box center [357, 149] width 148 height 18
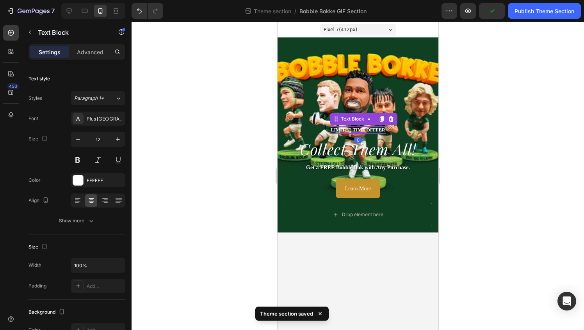
click at [378, 130] on p "LIMITED TIME OFFFER" at bounding box center [357, 130] width 54 height 6
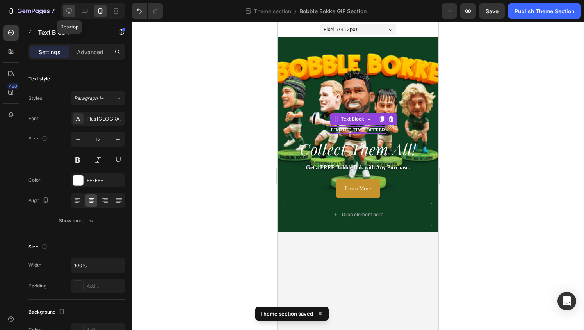
click at [71, 15] on div at bounding box center [69, 11] width 12 height 12
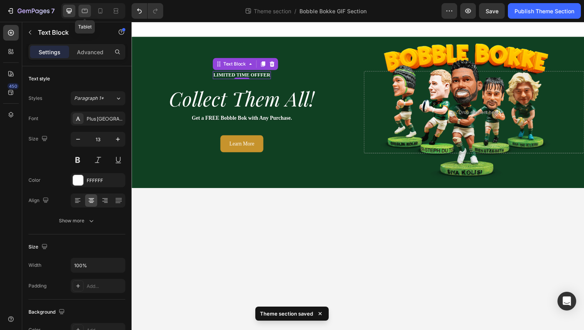
click at [87, 9] on icon at bounding box center [85, 11] width 6 height 4
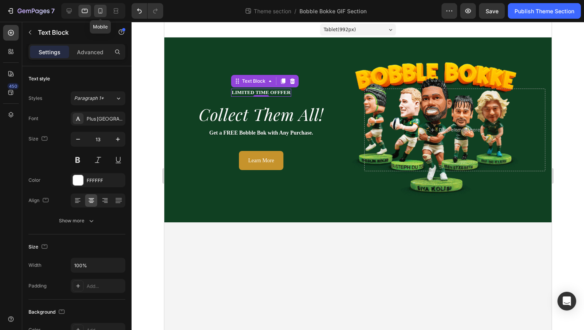
click at [102, 9] on icon at bounding box center [100, 11] width 8 height 8
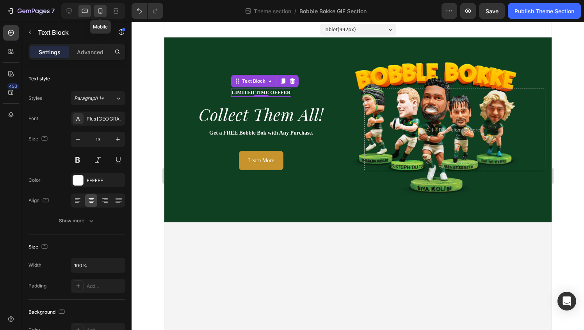
type input "12"
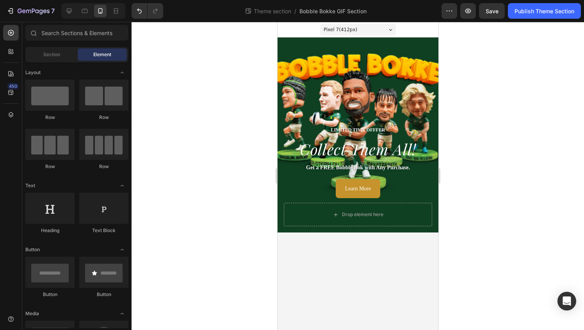
click at [386, 247] on body "Pixel 7 ( 412 px) iPhone 13 Mini iPhone 13 Pro iPhone 11 Pro Max iPhone 15 Pro …" at bounding box center [357, 176] width 161 height 308
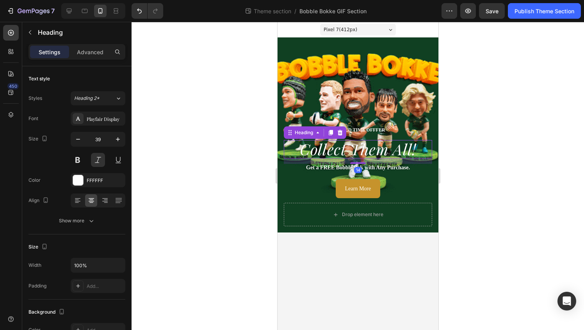
click at [384, 153] on h2 "collect them all!" at bounding box center [357, 149] width 148 height 18
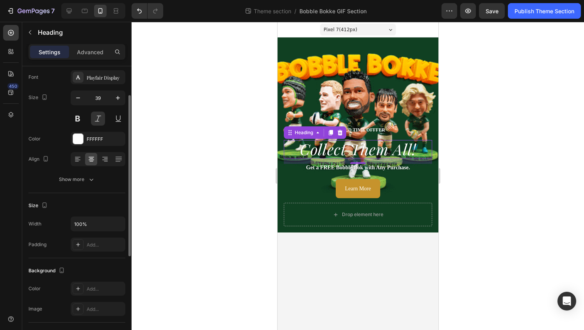
scroll to position [15, 0]
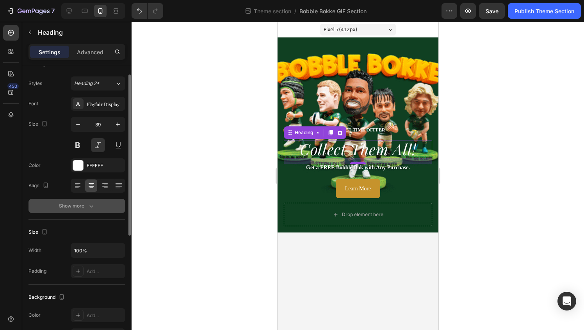
click at [69, 209] on div "Show more" at bounding box center [77, 206] width 36 height 8
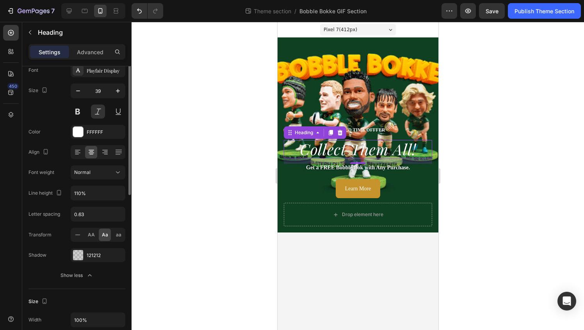
scroll to position [51, 0]
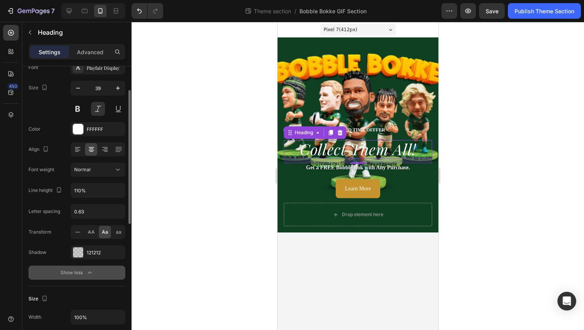
click at [75, 273] on div "Show less" at bounding box center [76, 273] width 33 height 8
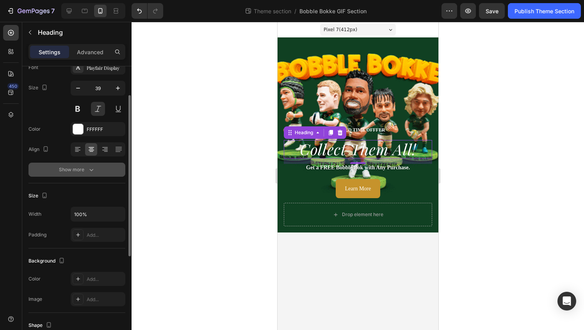
click at [72, 166] on div "Show more" at bounding box center [77, 170] width 36 height 8
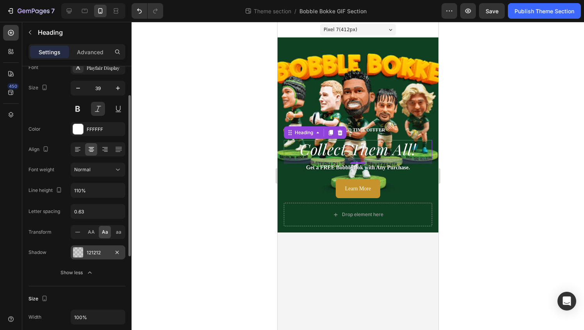
click at [83, 254] on div at bounding box center [78, 252] width 10 height 10
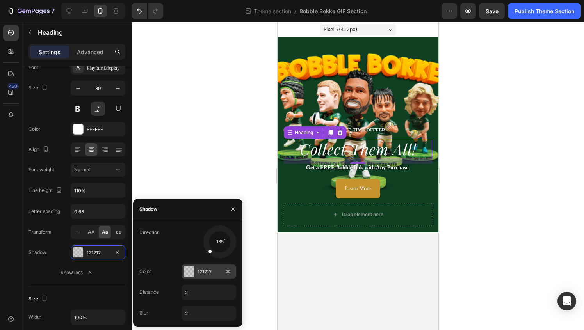
click at [192, 275] on div at bounding box center [189, 271] width 10 height 10
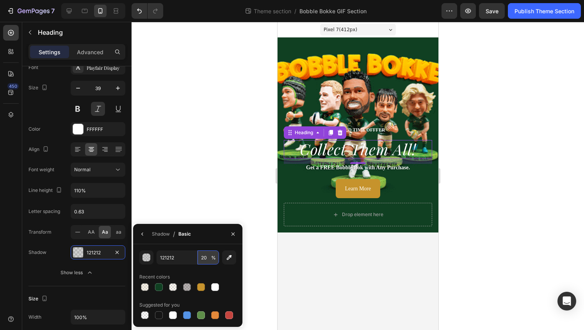
click at [203, 261] on input "20" at bounding box center [207, 257] width 21 height 14
type input "80"
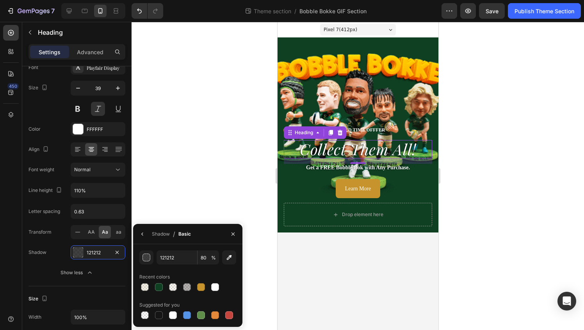
click at [171, 271] on div "Recent colors" at bounding box center [187, 277] width 97 height 12
click at [158, 234] on div "Shadow" at bounding box center [161, 234] width 18 height 7
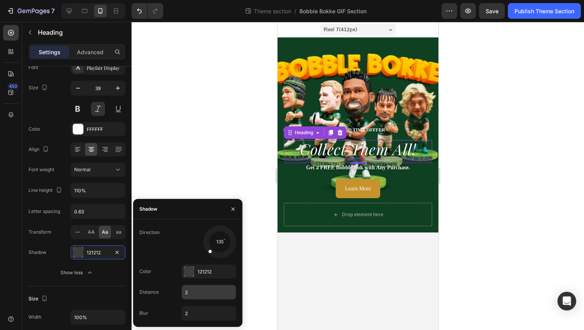
click at [197, 291] on input "2" at bounding box center [209, 292] width 54 height 14
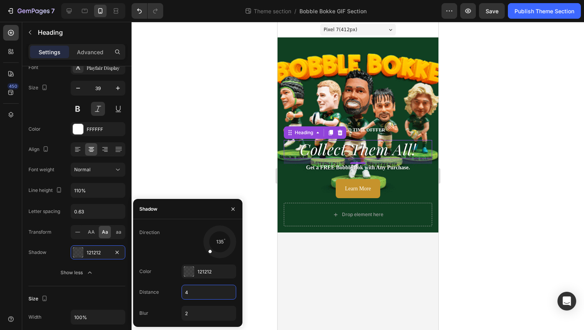
type input "5"
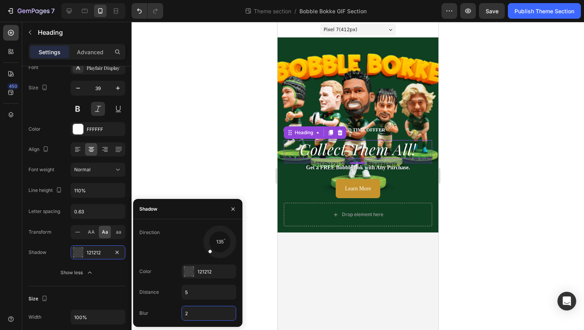
click at [193, 315] on input "2" at bounding box center [209, 313] width 54 height 14
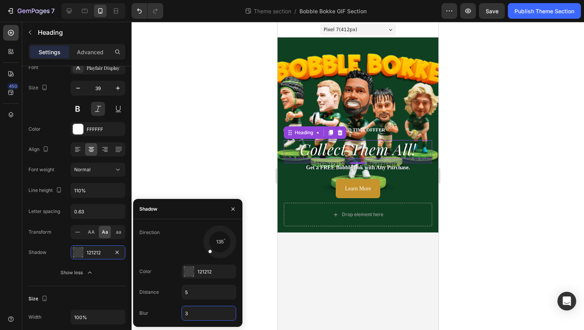
type input "4"
click at [385, 169] on strong "Get a FREE Bobble Bok with Any Purchase." at bounding box center [357, 168] width 104 height 6
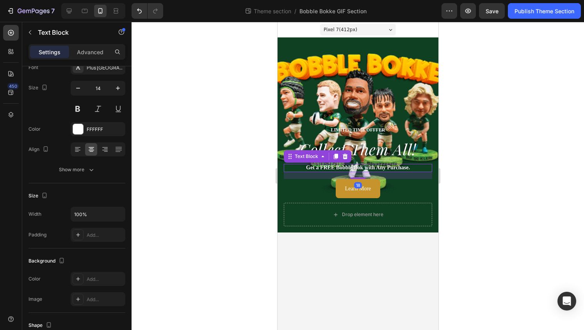
scroll to position [0, 0]
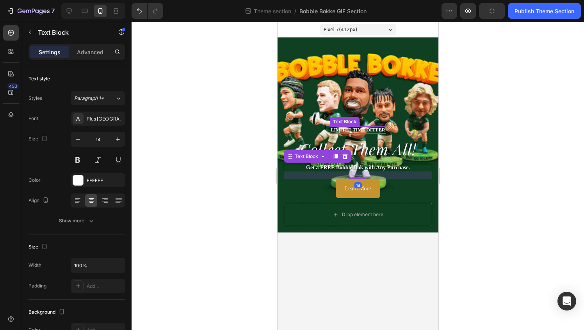
click at [381, 131] on p "LIMITED TIME OFFFER" at bounding box center [357, 130] width 54 height 6
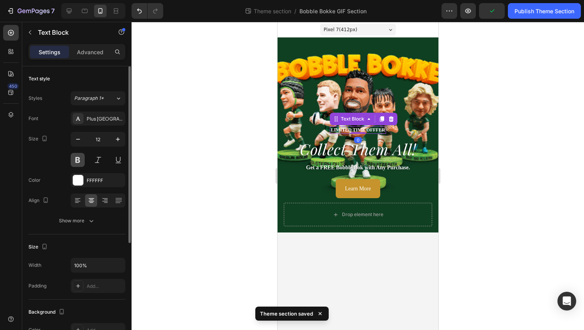
click at [82, 159] on button at bounding box center [78, 160] width 14 height 14
click at [64, 223] on div "Show more" at bounding box center [77, 221] width 36 height 8
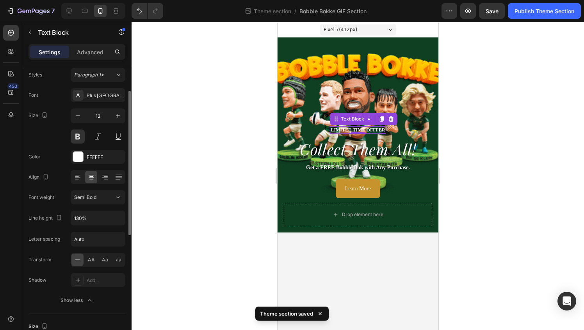
scroll to position [48, 0]
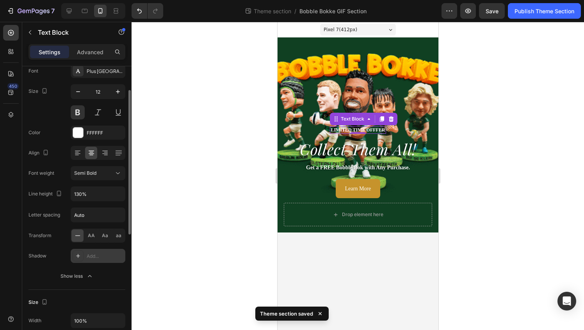
click at [74, 258] on div at bounding box center [78, 255] width 11 height 11
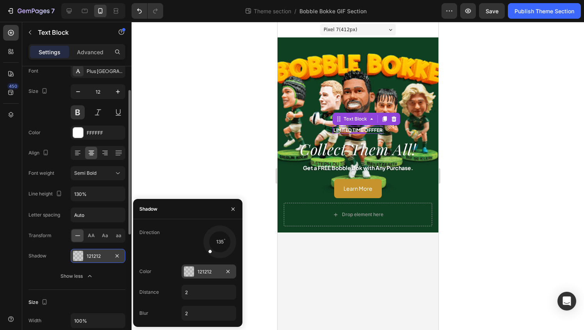
click at [192, 272] on div at bounding box center [189, 271] width 10 height 10
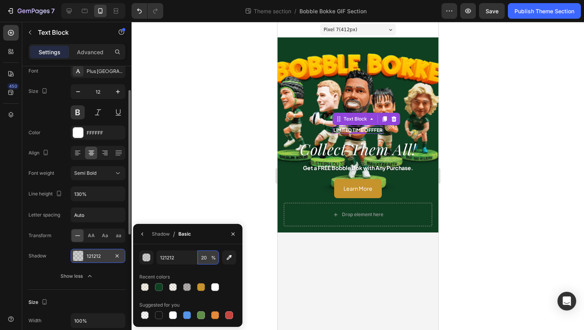
click at [202, 261] on input "20" at bounding box center [207, 257] width 21 height 14
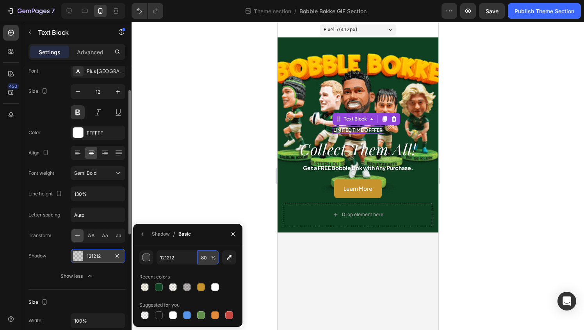
type input "80"
click at [158, 234] on div "Shadow" at bounding box center [161, 234] width 18 height 7
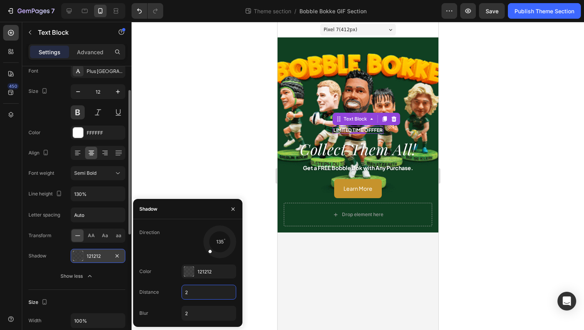
click at [198, 291] on input "2" at bounding box center [209, 292] width 54 height 14
type input "2"
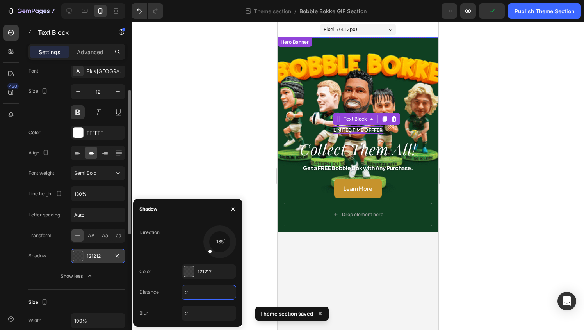
click at [325, 167] on strong "Get a FREE Bobble Bok with Any Purchase." at bounding box center [357, 167] width 110 height 7
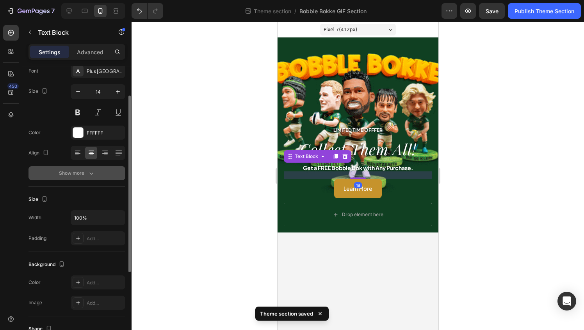
click at [67, 178] on button "Show more" at bounding box center [76, 173] width 97 height 14
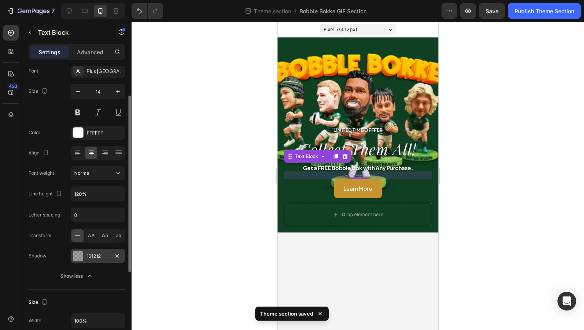
click at [82, 257] on div at bounding box center [78, 256] width 10 height 10
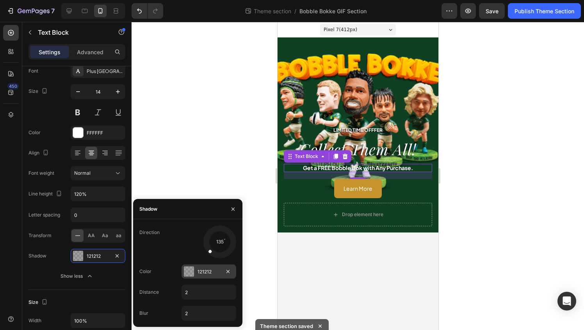
click at [190, 274] on div at bounding box center [189, 271] width 10 height 10
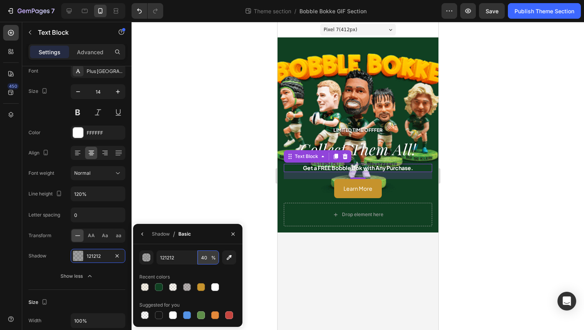
click at [206, 254] on input "40" at bounding box center [207, 257] width 21 height 14
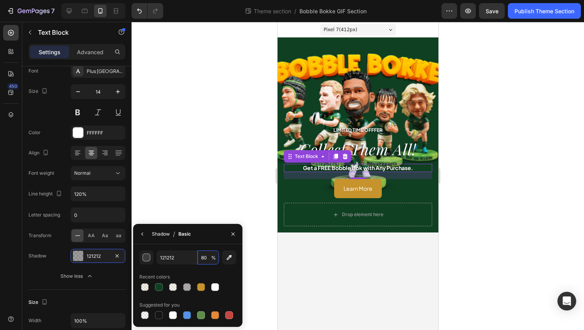
type input "80"
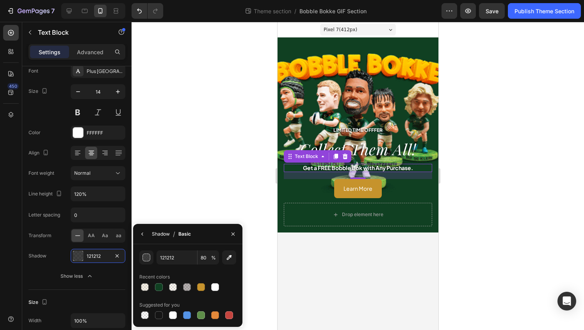
click at [161, 233] on div "Shadow" at bounding box center [161, 234] width 18 height 7
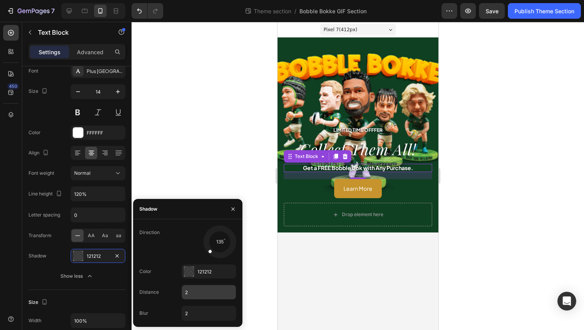
click at [199, 291] on input "2" at bounding box center [209, 292] width 54 height 14
type input "4"
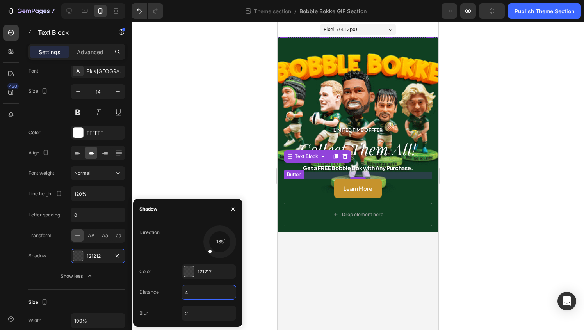
click at [317, 192] on div "Learn More Button" at bounding box center [357, 188] width 148 height 19
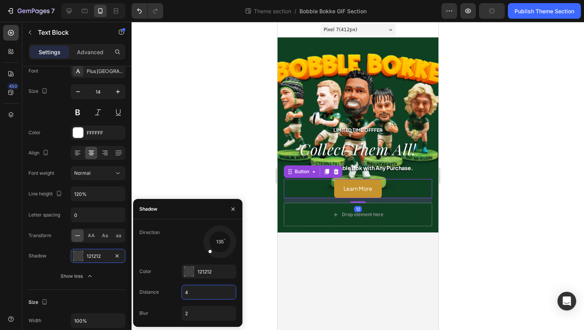
scroll to position [0, 0]
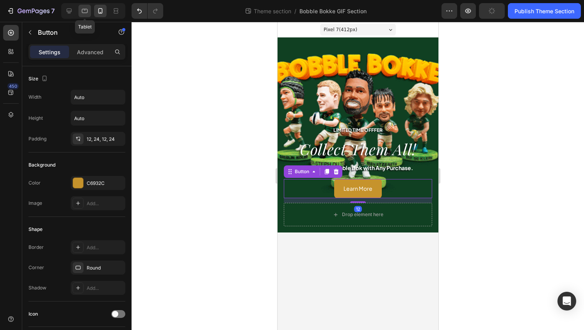
click at [88, 13] on icon at bounding box center [85, 11] width 8 height 8
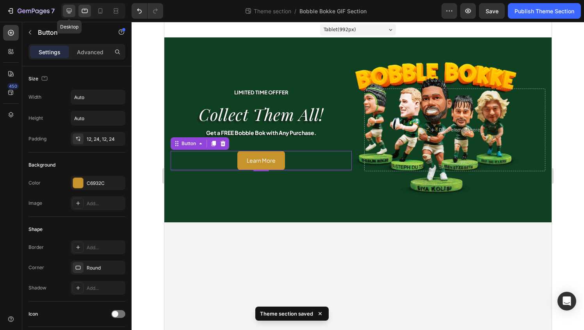
click at [70, 14] on icon at bounding box center [69, 11] width 8 height 8
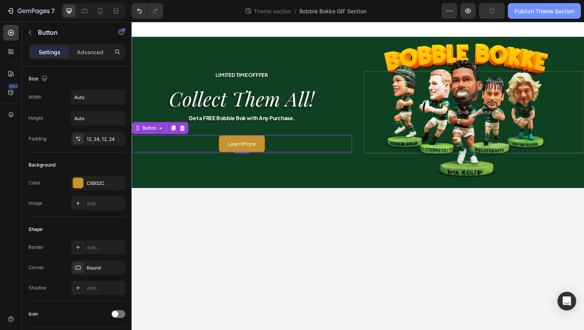
click at [544, 8] on div "Publish Theme Section" at bounding box center [544, 11] width 60 height 8
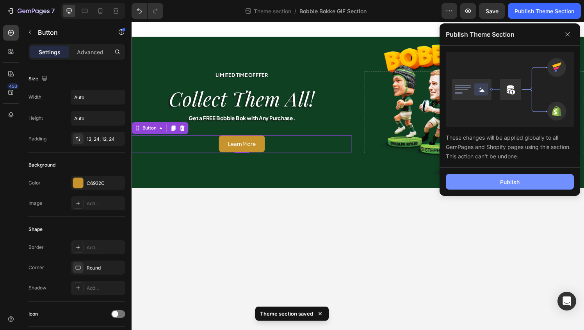
click at [510, 185] on div "Publish" at bounding box center [510, 182] width 20 height 8
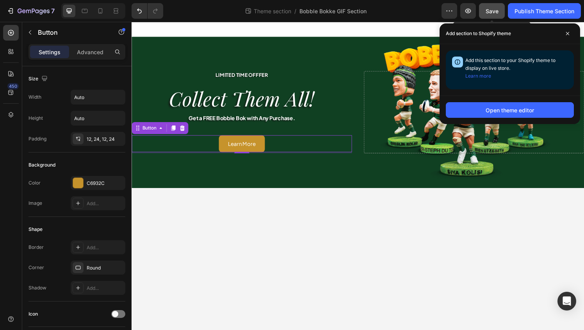
click at [490, 14] on span "Save" at bounding box center [491, 11] width 13 height 7
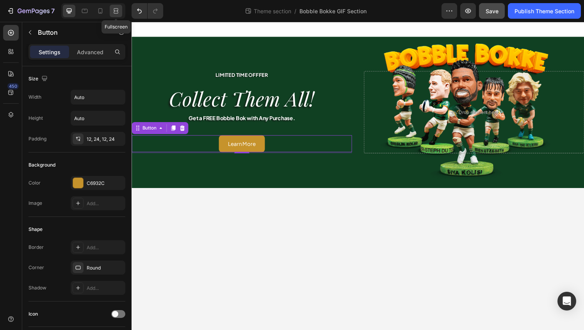
click at [119, 13] on icon at bounding box center [116, 11] width 8 height 8
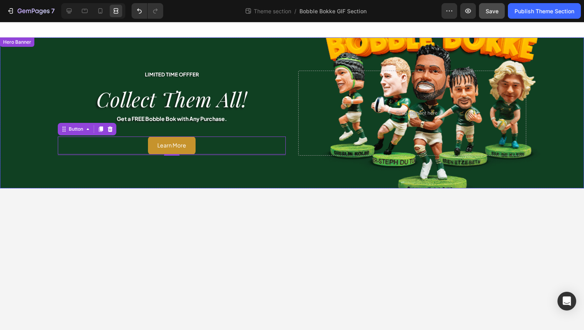
click at [190, 176] on div "Overlay" at bounding box center [292, 112] width 584 height 151
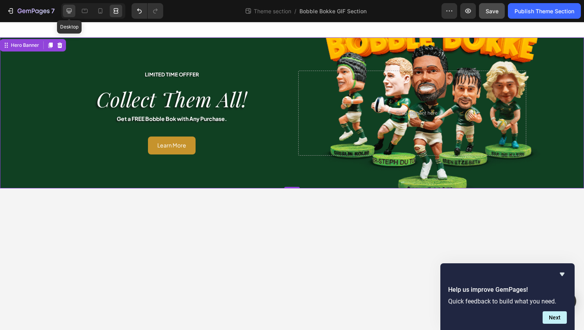
click at [69, 12] on icon at bounding box center [69, 11] width 5 height 5
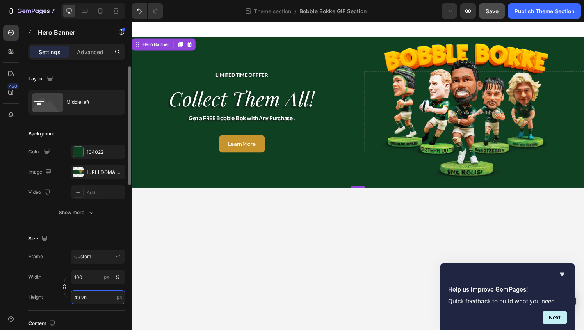
click at [94, 294] on input "49 vh" at bounding box center [98, 297] width 55 height 14
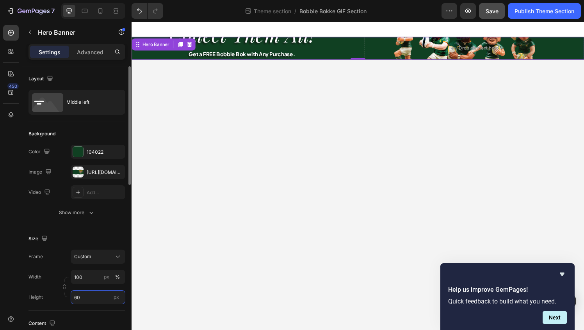
type input "60"
click at [121, 299] on div "px" at bounding box center [116, 297] width 12 height 10
click at [121, 299] on input "60" at bounding box center [98, 297] width 55 height 14
click at [115, 299] on span "px" at bounding box center [116, 297] width 5 height 6
click at [115, 299] on input "60" at bounding box center [98, 297] width 55 height 14
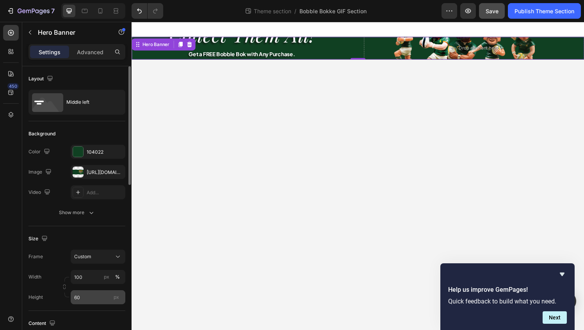
click at [115, 299] on span "px" at bounding box center [116, 297] width 5 height 6
click at [115, 299] on input "60" at bounding box center [98, 297] width 55 height 14
type input "49 vh"
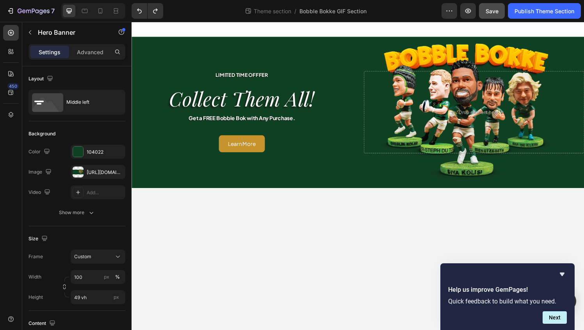
click at [176, 271] on body "LIMITED TIME OFFFER Text Block Icon List Row collect them all! Heading Get a FR…" at bounding box center [365, 181] width 468 height 319
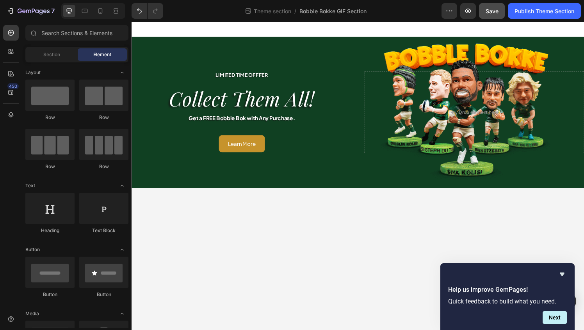
click at [176, 178] on div "Overlay" at bounding box center [365, 115] width 468 height 156
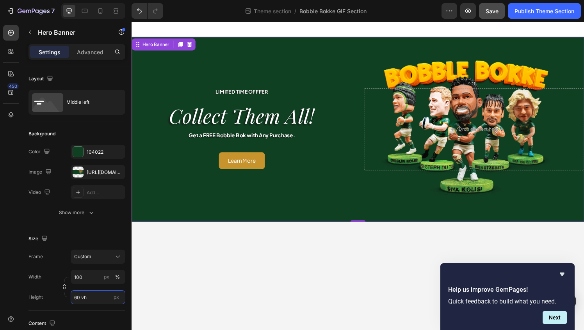
type input "60 vh"
click at [522, 19] on div "7 Theme section / Bobble Bokke GIF Section Preview Save Publish Theme Section" at bounding box center [292, 11] width 584 height 22
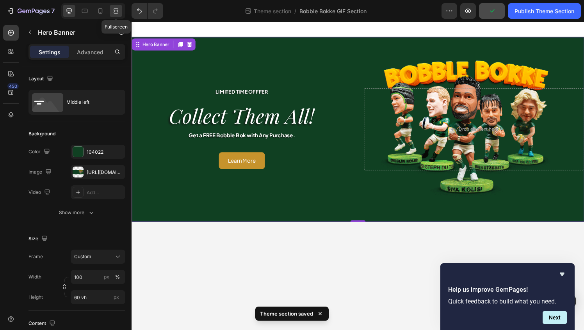
click at [113, 13] on icon at bounding box center [116, 11] width 8 height 8
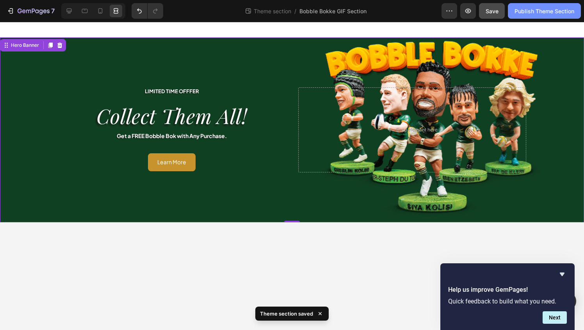
click at [570, 8] on div "Publish Theme Section" at bounding box center [544, 11] width 60 height 8
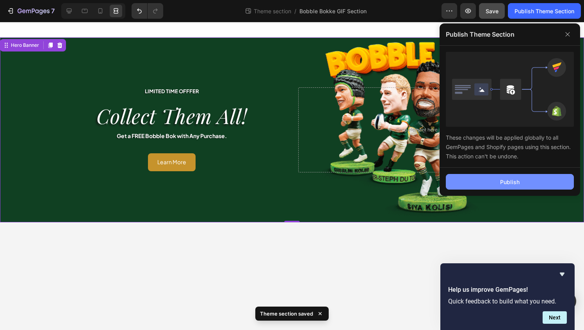
click at [526, 184] on button "Publish" at bounding box center [509, 182] width 128 height 16
